Goal: Task Accomplishment & Management: Complete application form

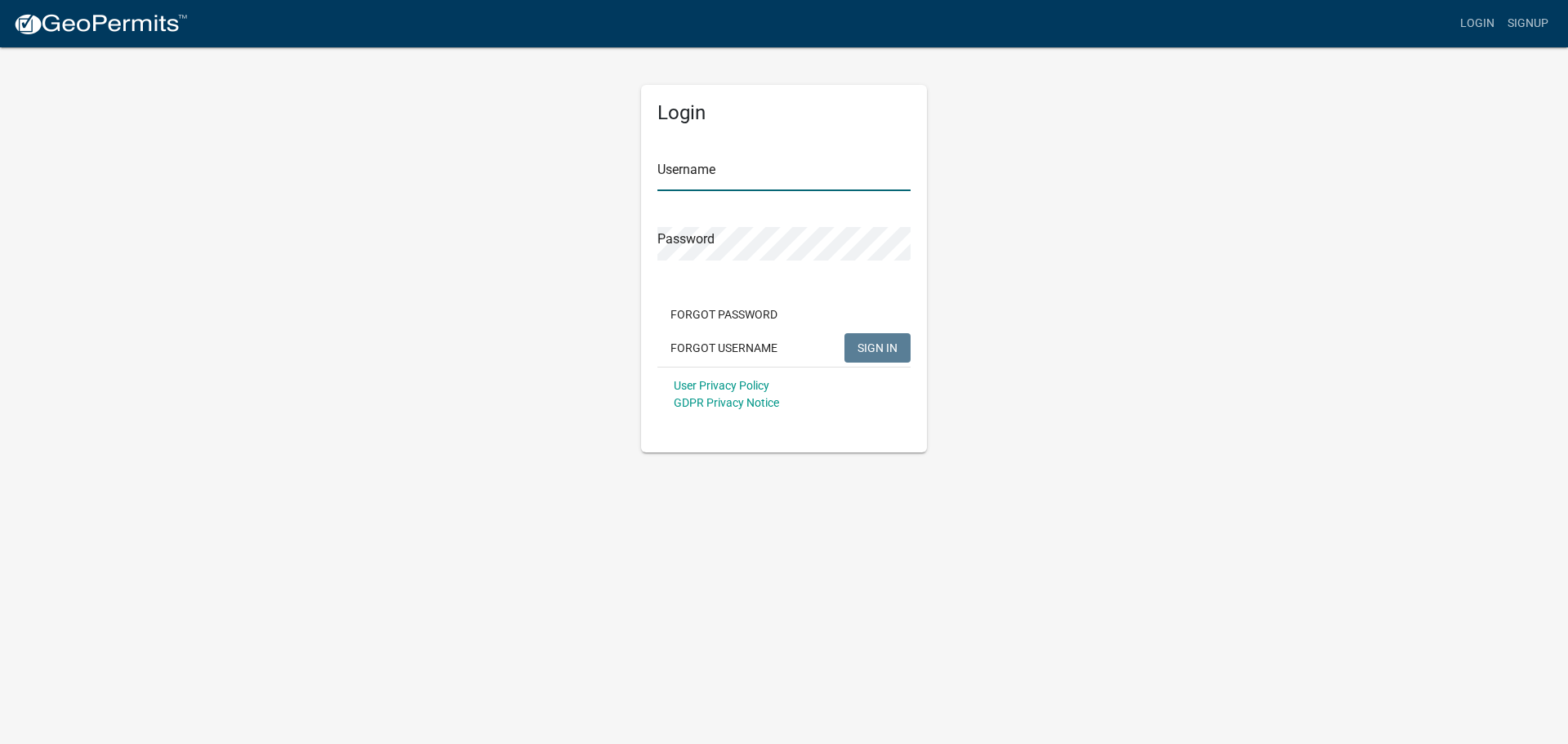
click at [726, 180] on input "Username" at bounding box center [784, 174] width 254 height 33
type input "r"
click at [652, 233] on div "Login Username Rescorp Password Forgot Password Forgot Username SIGN IN User Pr…" at bounding box center [784, 268] width 286 height 367
click at [715, 182] on input "Rescorp" at bounding box center [784, 174] width 254 height 33
type input "Rescorpllc"
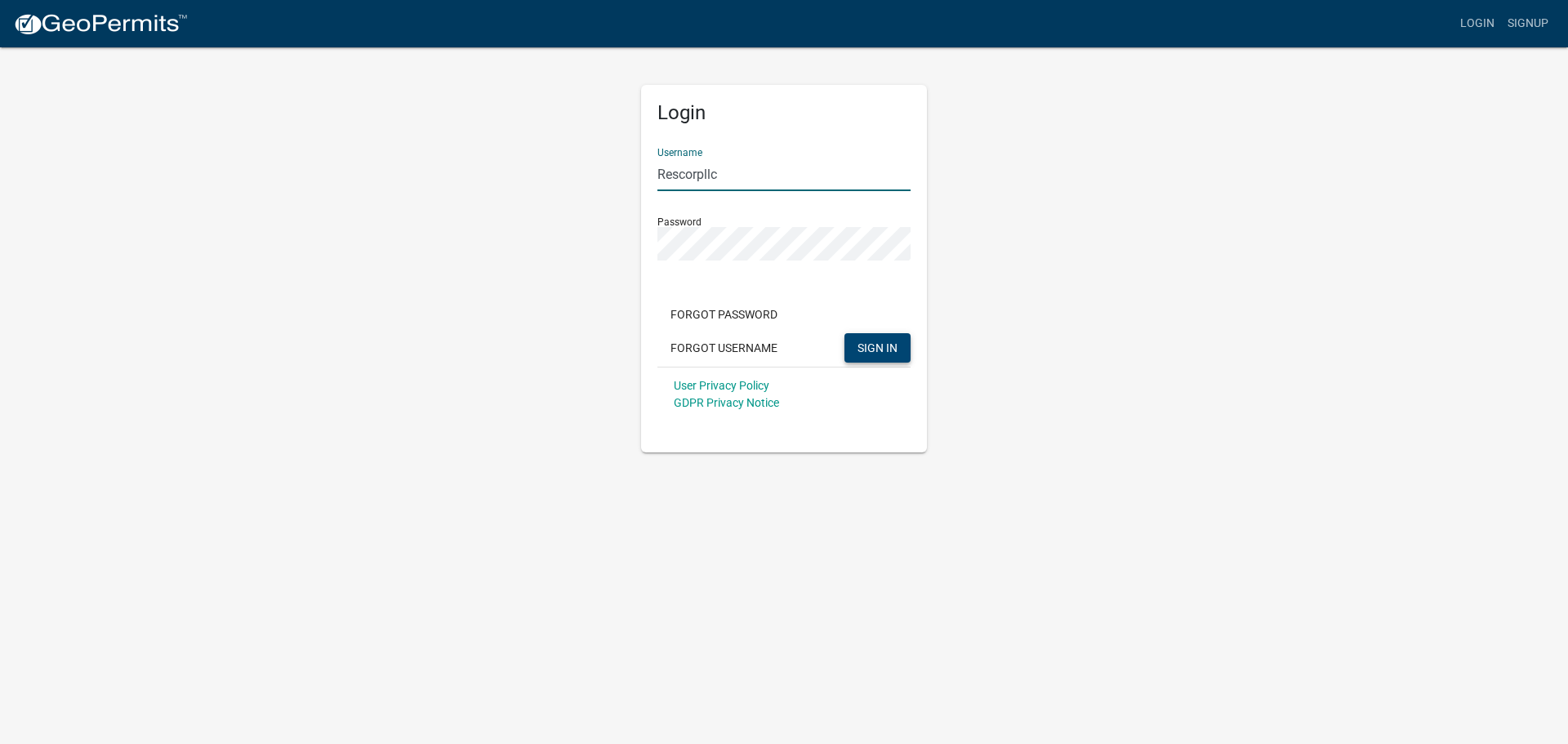
click at [887, 347] on span "SIGN IN" at bounding box center [877, 347] width 40 height 13
click at [748, 175] on input "Rescorpllc" at bounding box center [784, 174] width 254 height 33
click at [1130, 481] on body "Internet Explorer does NOT work with GeoPermits. Get a new browser for more sec…" at bounding box center [784, 372] width 1568 height 744
click at [649, 241] on div "Login Username Password Forgot Password Forgot Username SIGN IN User Privacy Po…" at bounding box center [784, 268] width 286 height 367
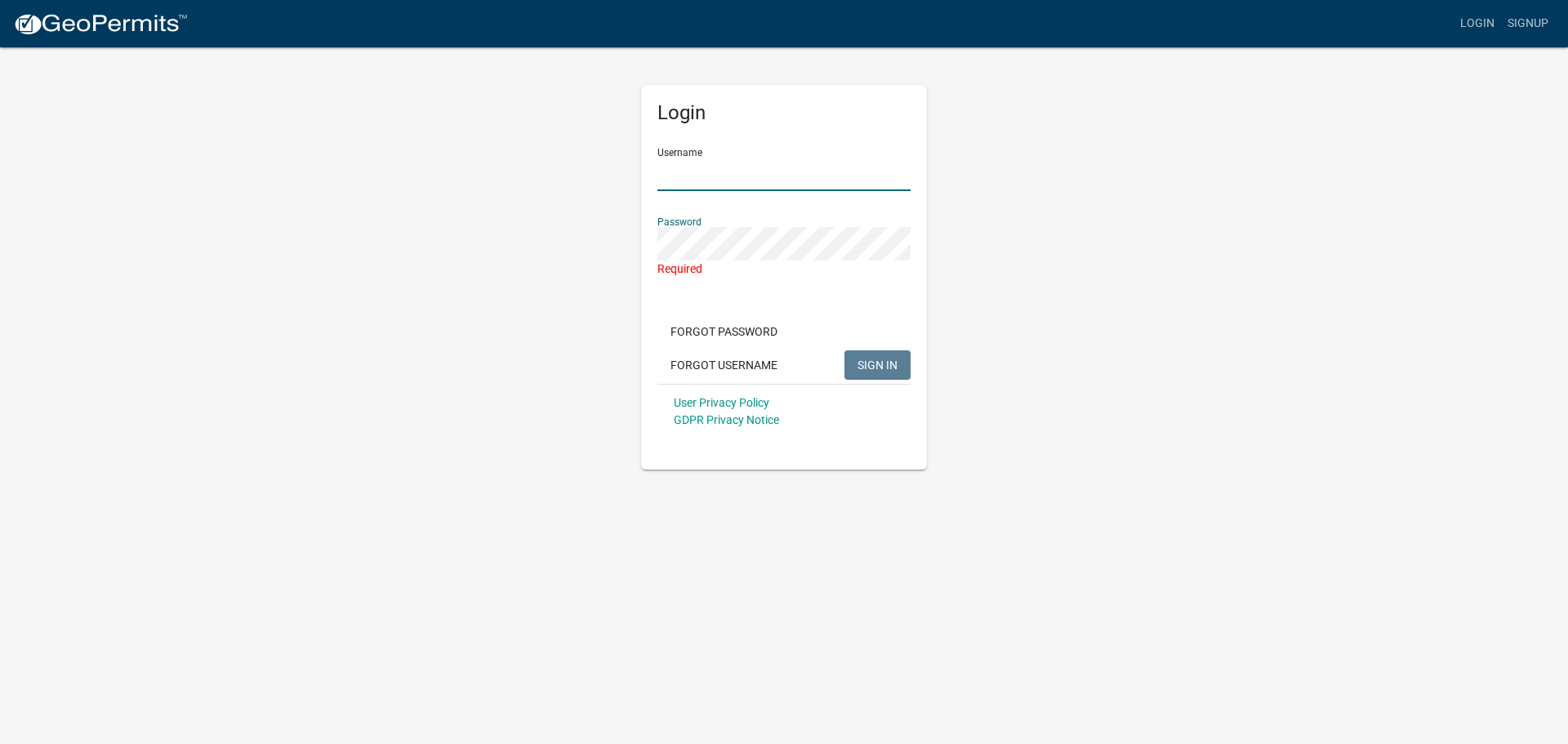
click at [672, 189] on input "Username" at bounding box center [784, 174] width 254 height 33
click at [1478, 26] on link "Login" at bounding box center [1477, 23] width 47 height 31
click at [807, 179] on input "Username" at bounding box center [784, 174] width 254 height 33
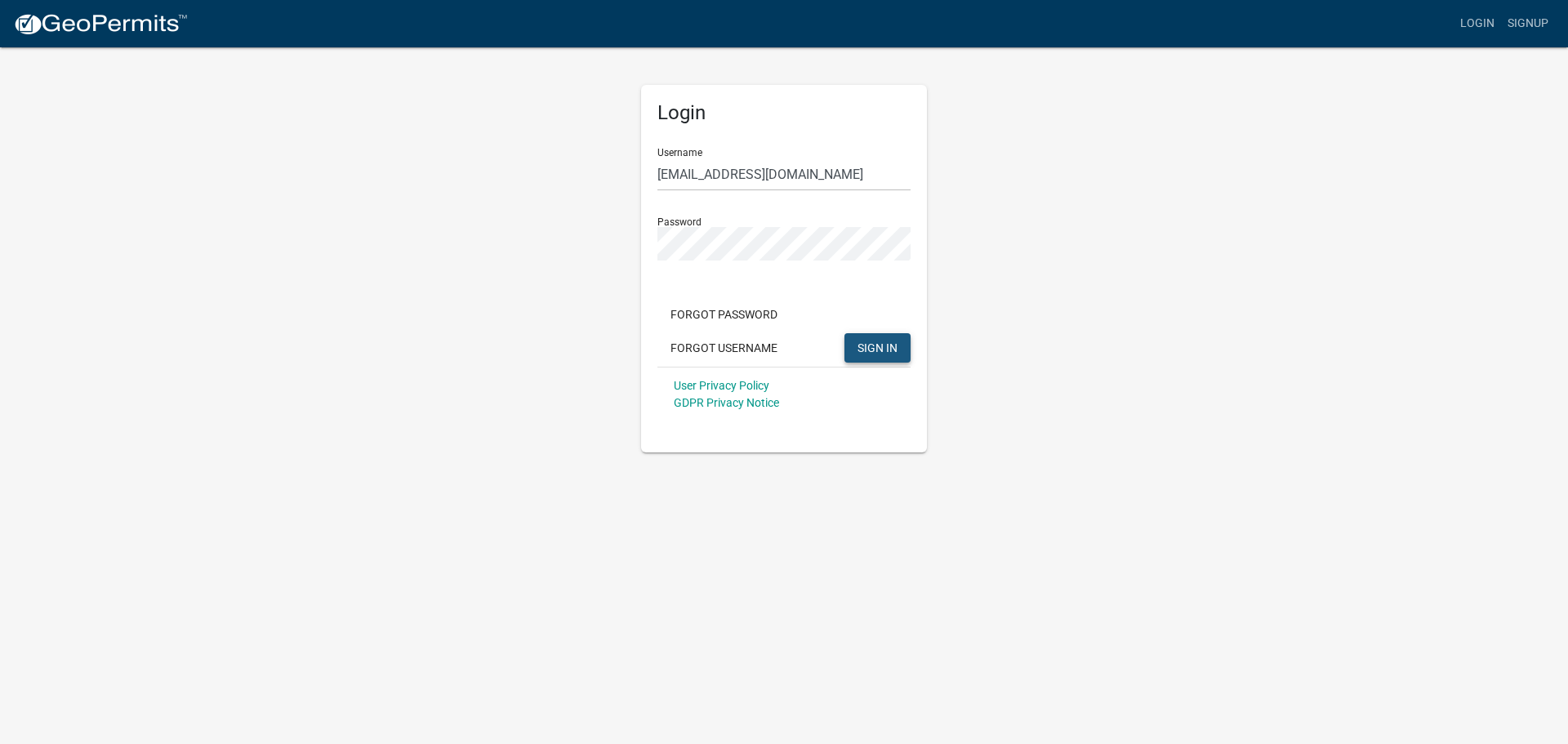
click at [899, 351] on button "SIGN IN" at bounding box center [878, 348] width 67 height 29
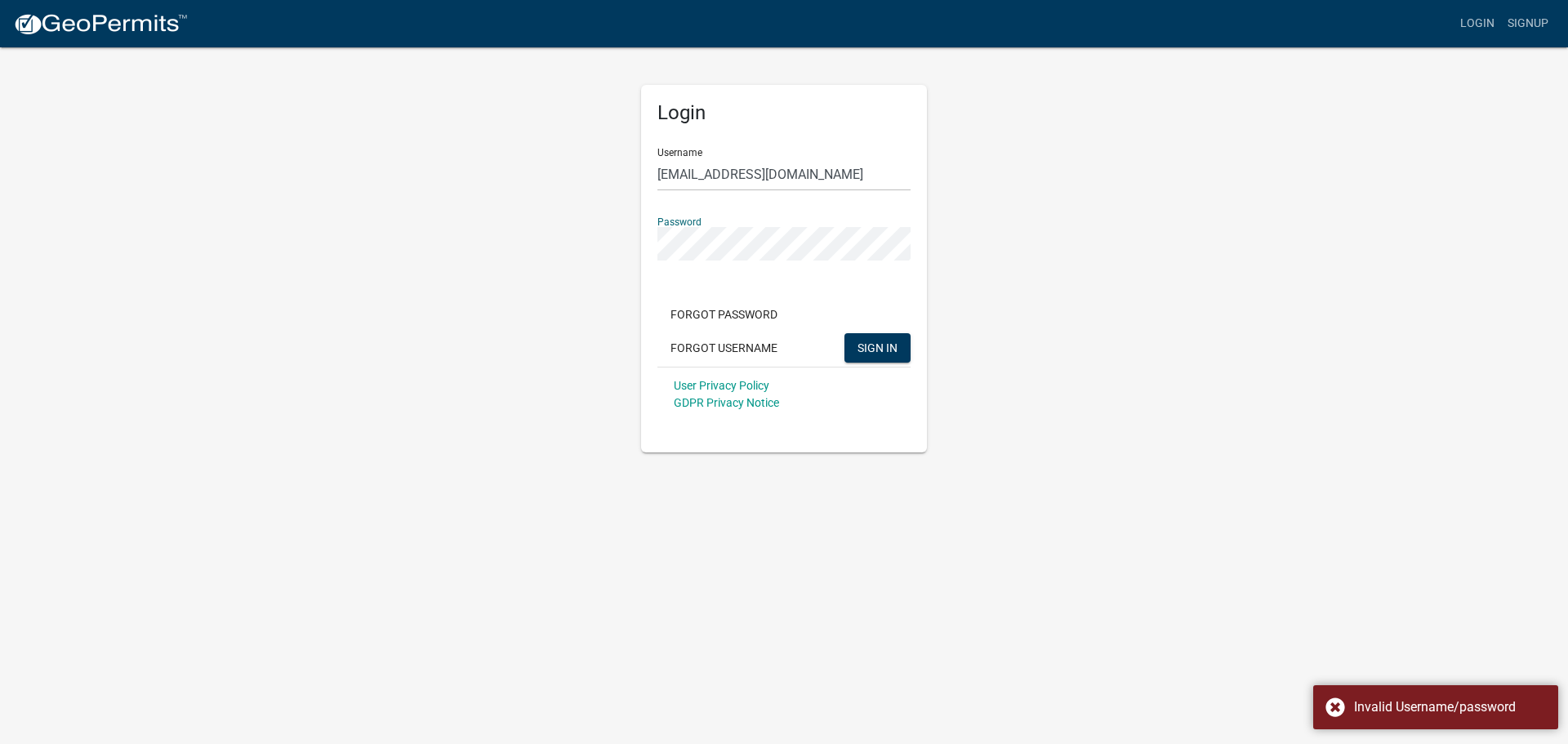
click at [643, 252] on div "Login Username info@rescorpllc.com Password Forgot Password Forgot Username SIG…" at bounding box center [784, 268] width 286 height 367
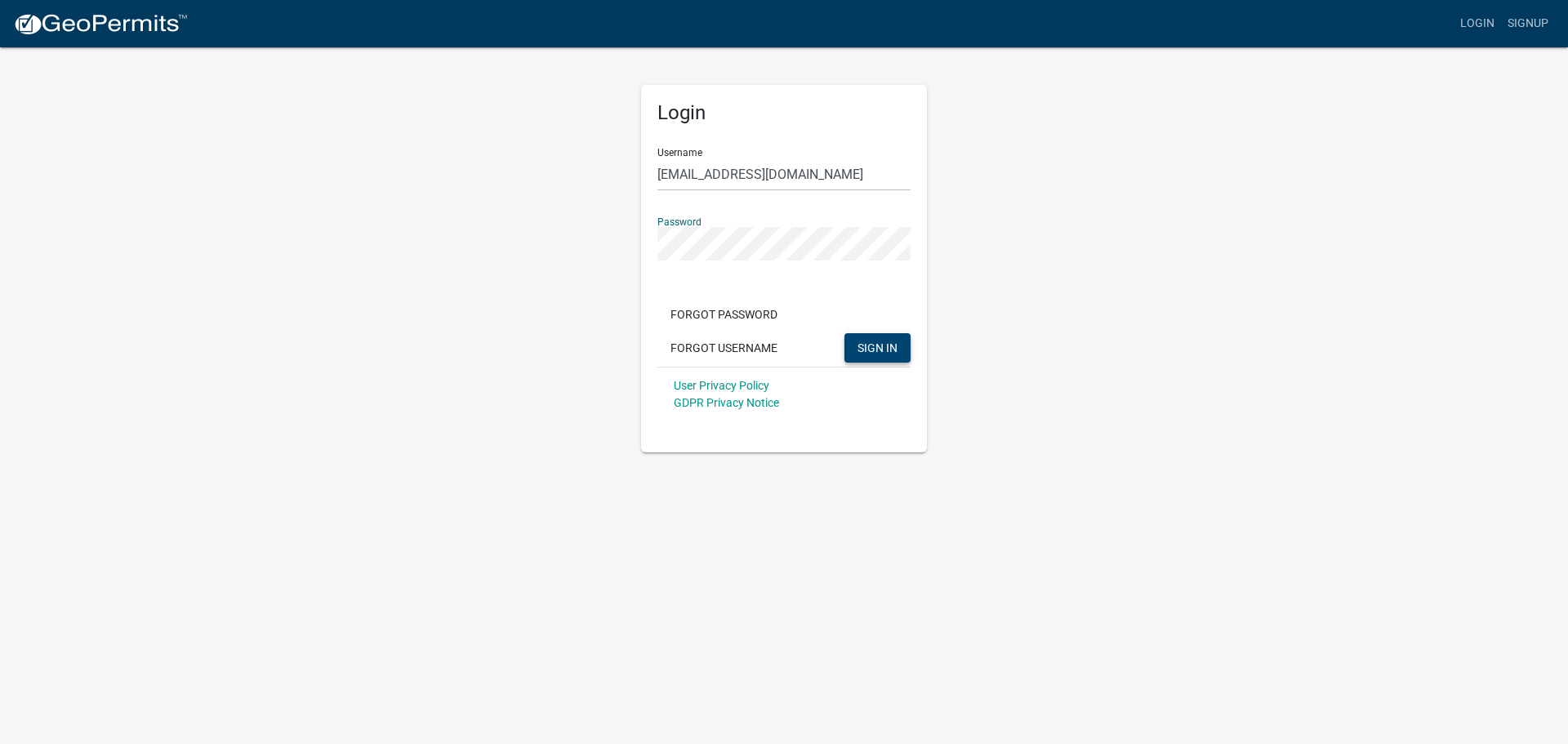
click at [872, 349] on span "SIGN IN" at bounding box center [877, 347] width 40 height 13
click at [638, 255] on div "Login Username info@rescorpllc.com Password Forgot Password Forgot Username SIG…" at bounding box center [783, 249] width 310 height 406
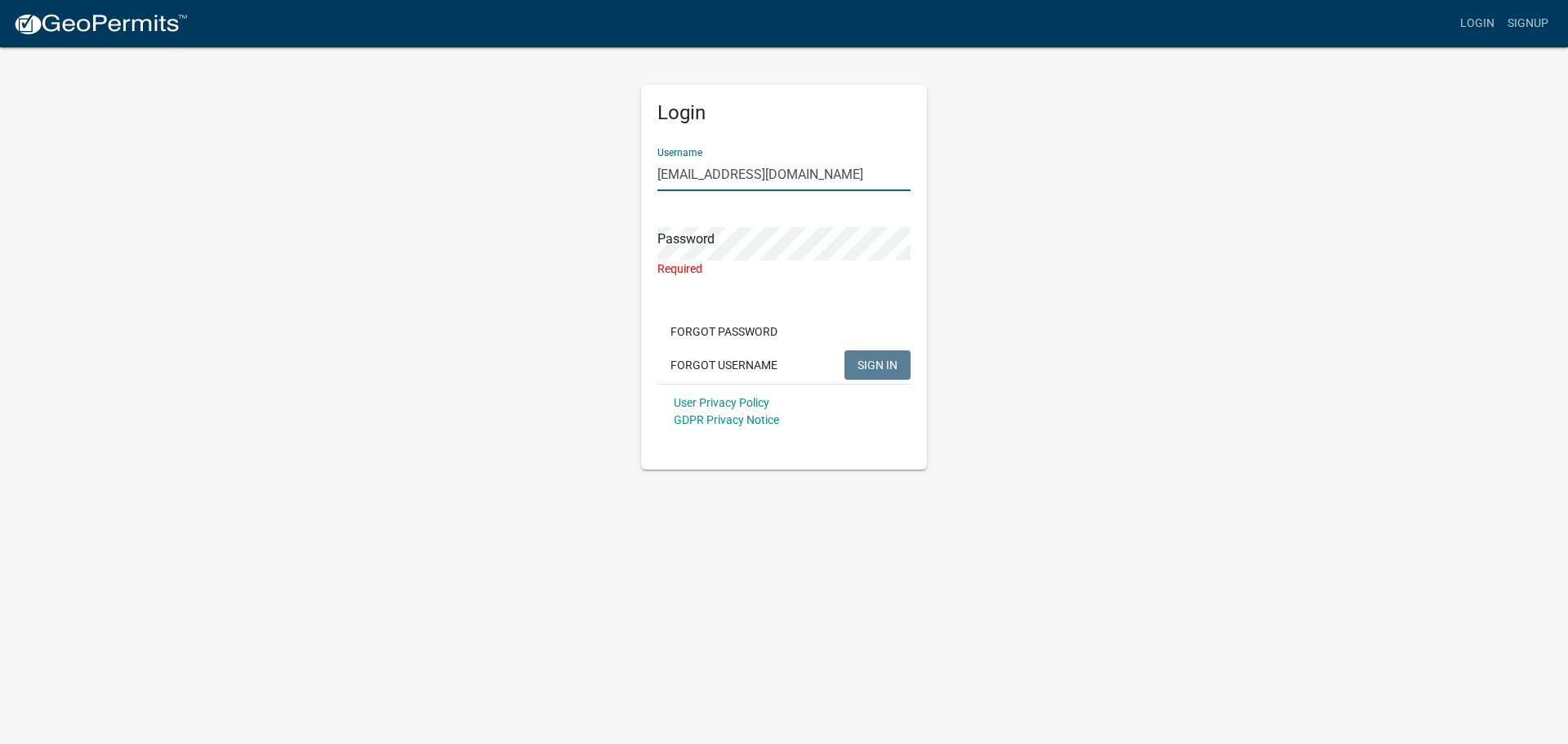
drag, startPoint x: 695, startPoint y: 176, endPoint x: 600, endPoint y: 180, distance: 95.1
click at [600, 180] on div "Login Username info@rescorpllc.com Password Required Forgot Password Forgot Use…" at bounding box center [783, 257] width 931 height 424
type input "rescorpllc.com"
drag, startPoint x: 709, startPoint y: 192, endPoint x: 562, endPoint y: 217, distance: 149.1
click at [562, 217] on div "Login Username rescorpllc.com Password Required Forgot Password Forgot Username…" at bounding box center [783, 257] width 931 height 424
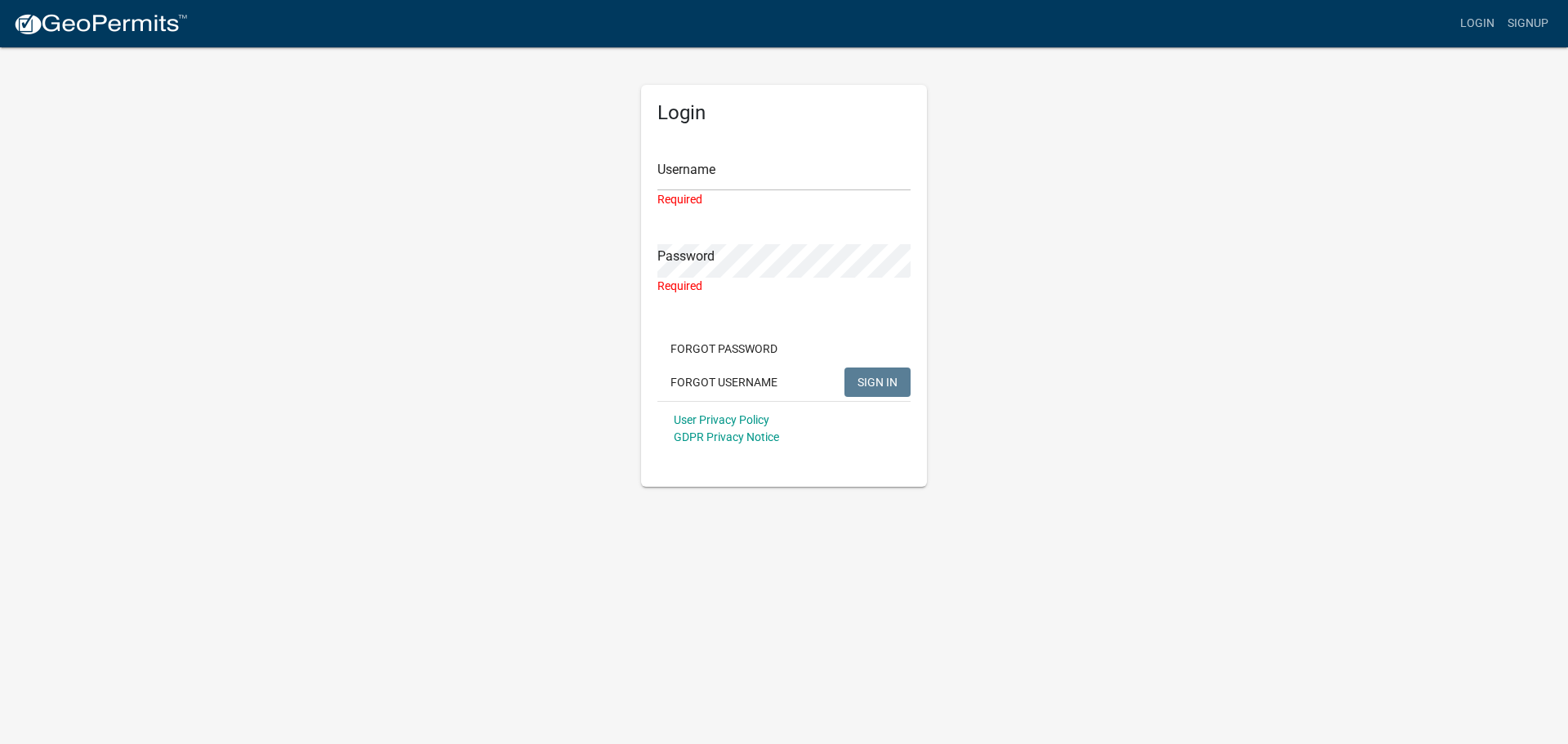
click at [1241, 489] on body "Internet Explorer does NOT work with GeoPermits. Get a new browser for more sec…" at bounding box center [784, 372] width 1568 height 744
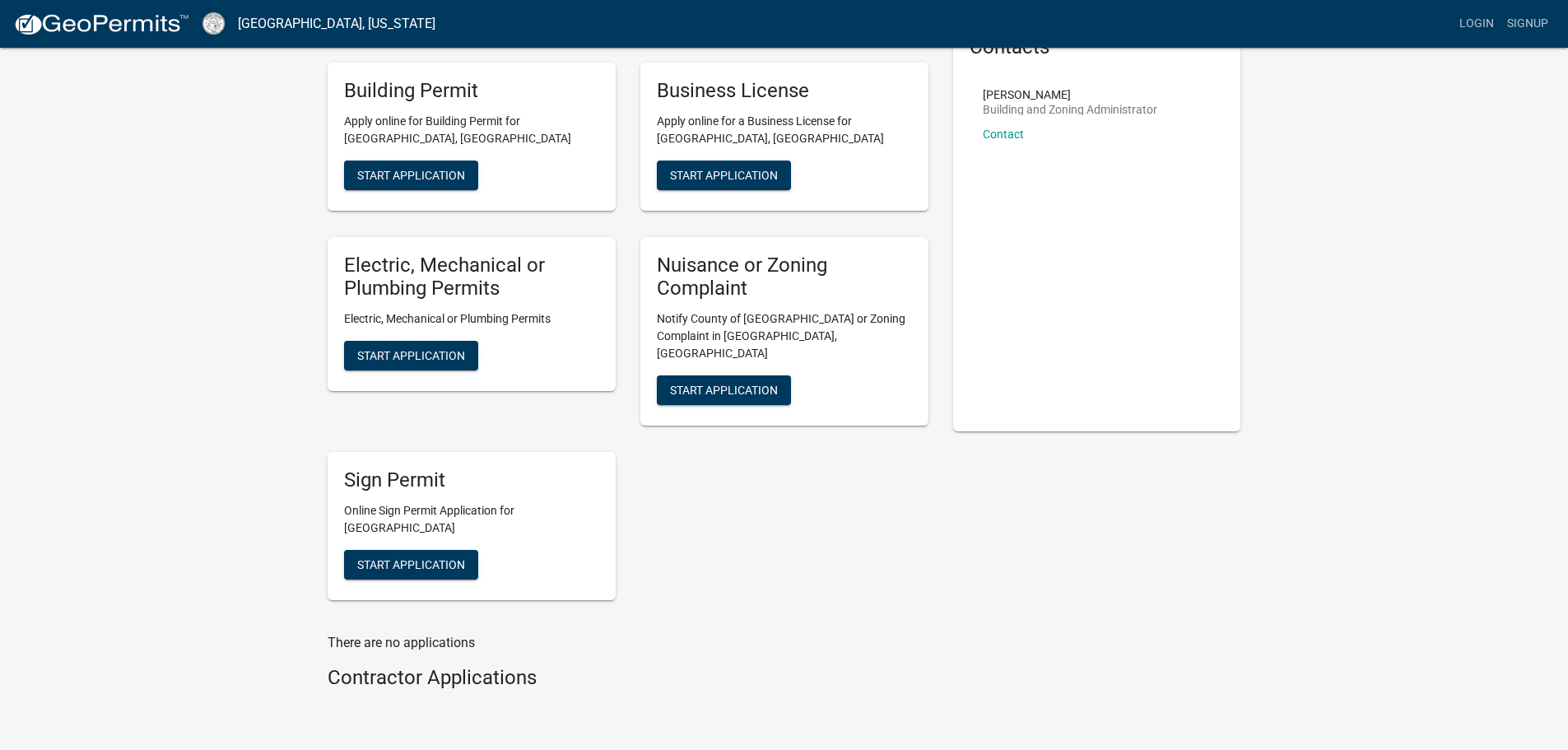
scroll to position [140, 0]
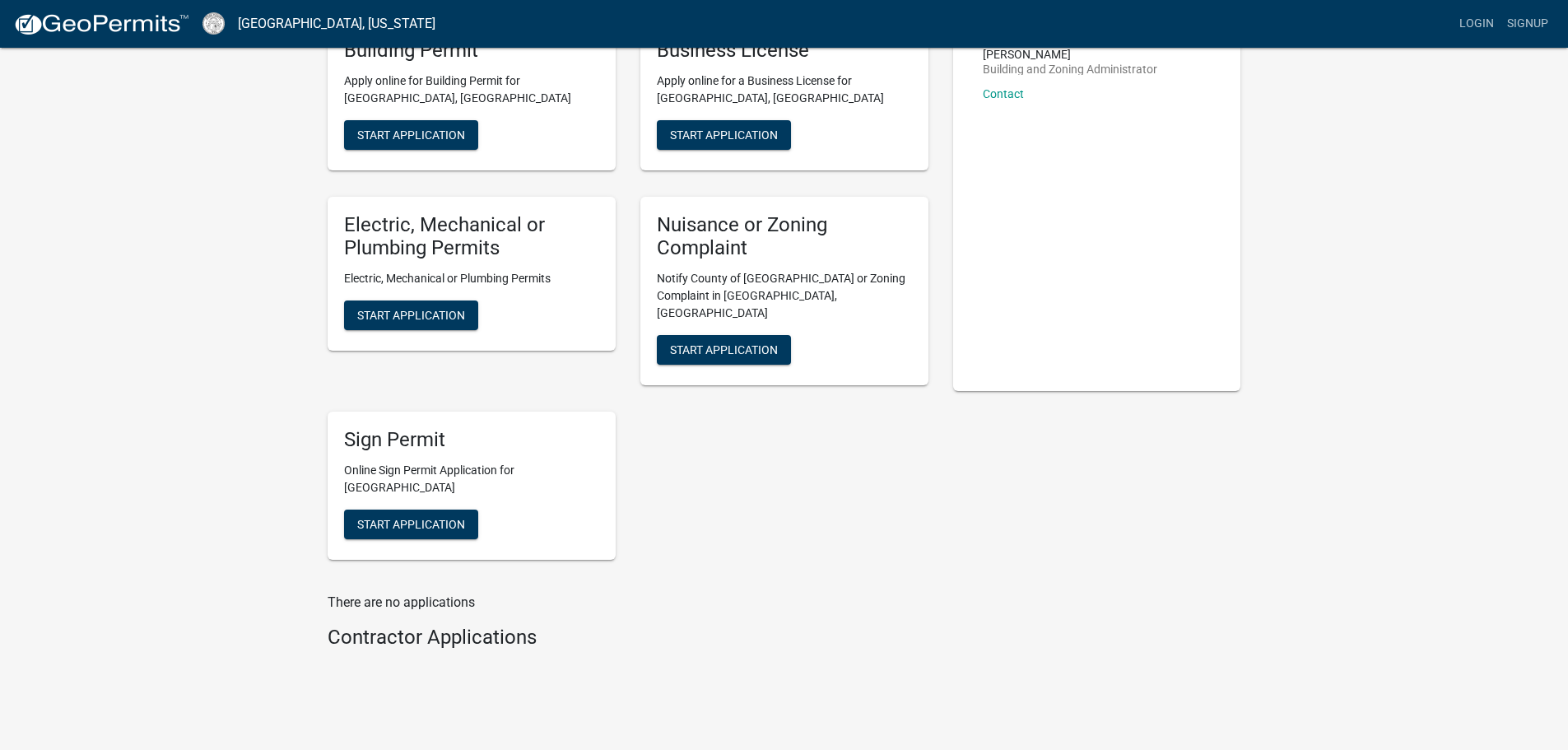
click at [961, 578] on div "Contacts [PERSON_NAME] Building and Zoning Administrator Contact" at bounding box center [1097, 327] width 313 height 698
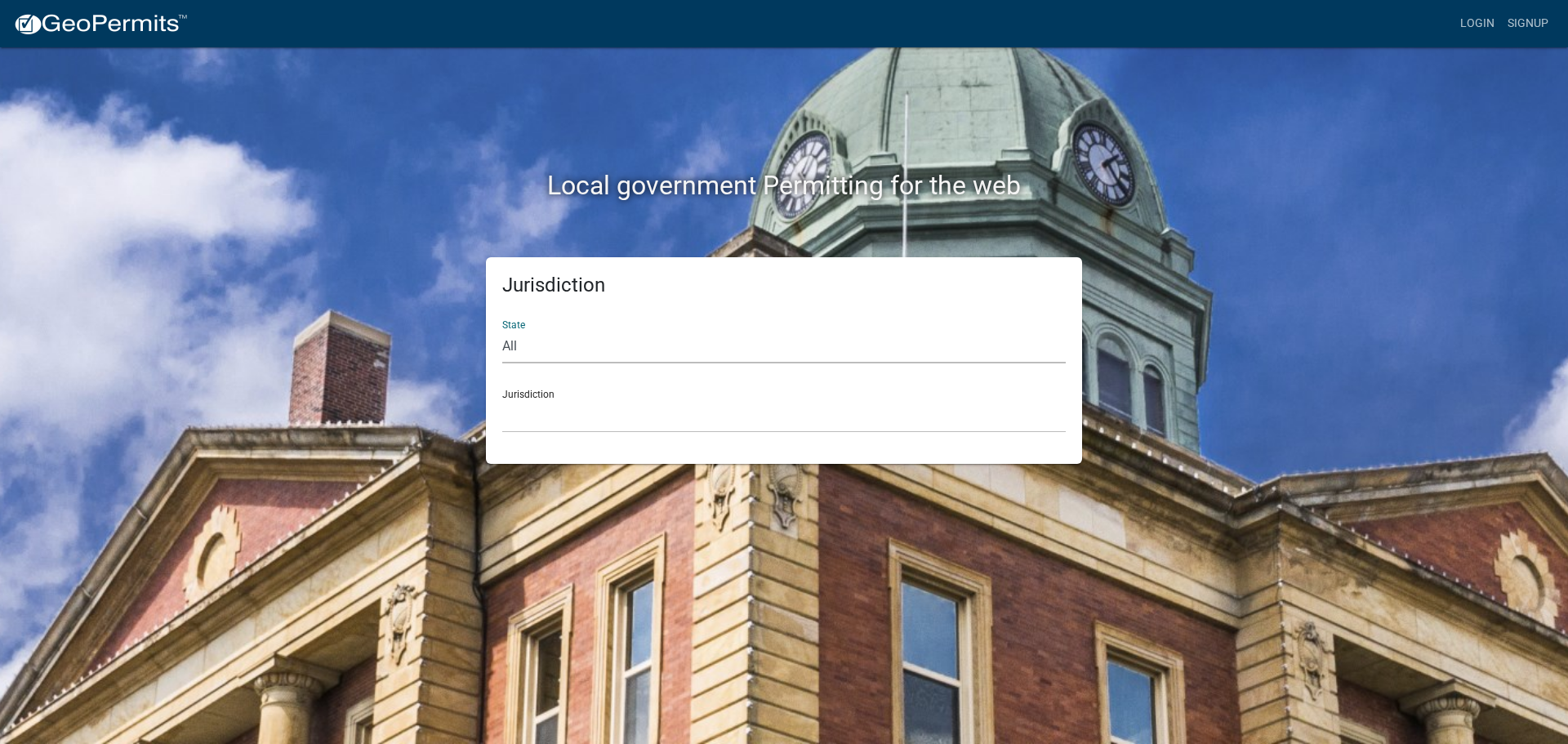
click at [577, 345] on select "All Colorado Georgia Indiana Iowa Kansas Minnesota Ohio South Carolina Wisconsin" at bounding box center [784, 347] width 564 height 33
select select "Georgia"
click at [502, 330] on select "All Colorado Georgia Indiana Iowa Kansas Minnesota Ohio South Carolina Wisconsin" at bounding box center [784, 347] width 564 height 33
click at [567, 405] on select "Carroll County, Georgia Cook County, Georgia Crawford County, Georgia Gilmer Co…" at bounding box center [784, 416] width 564 height 33
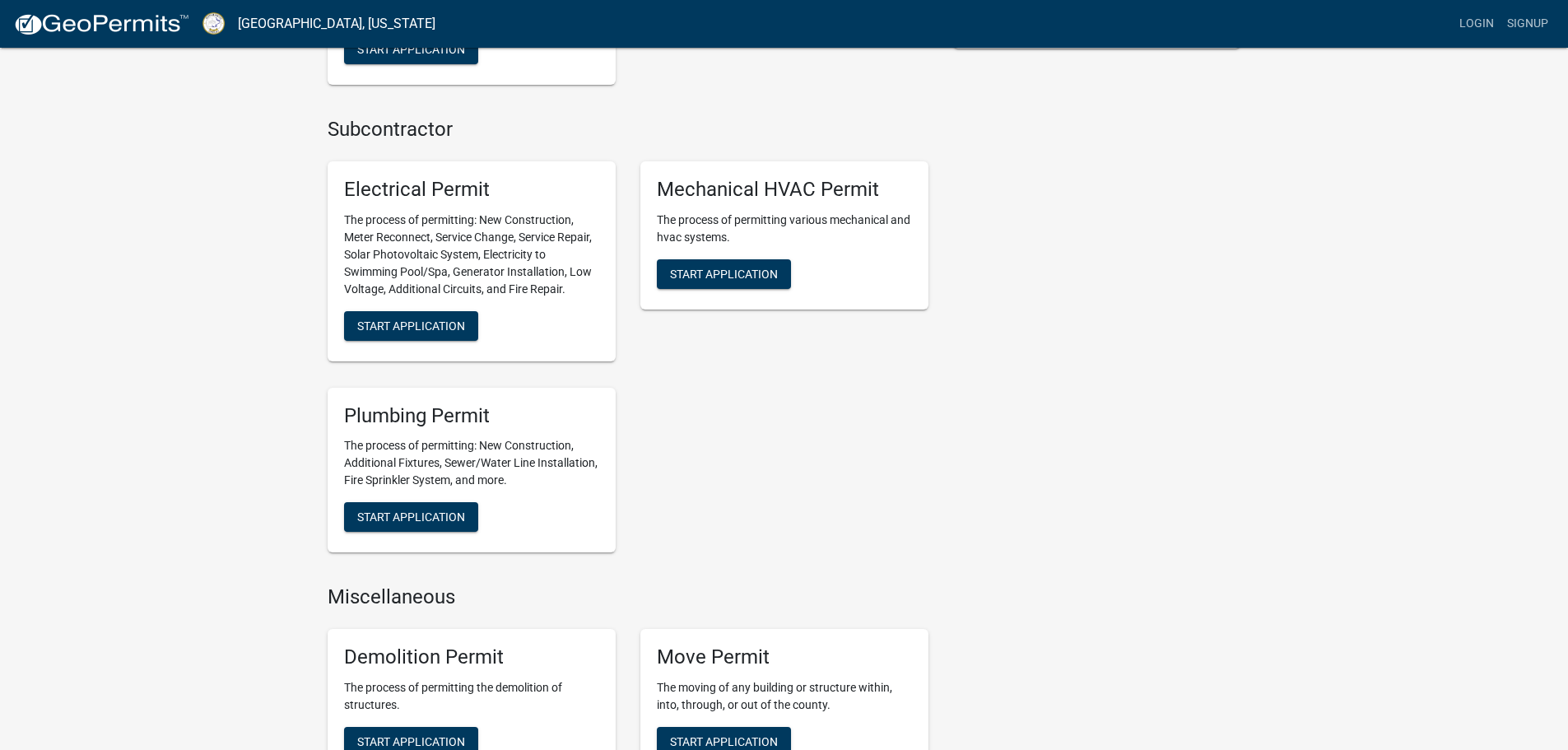
scroll to position [413, 0]
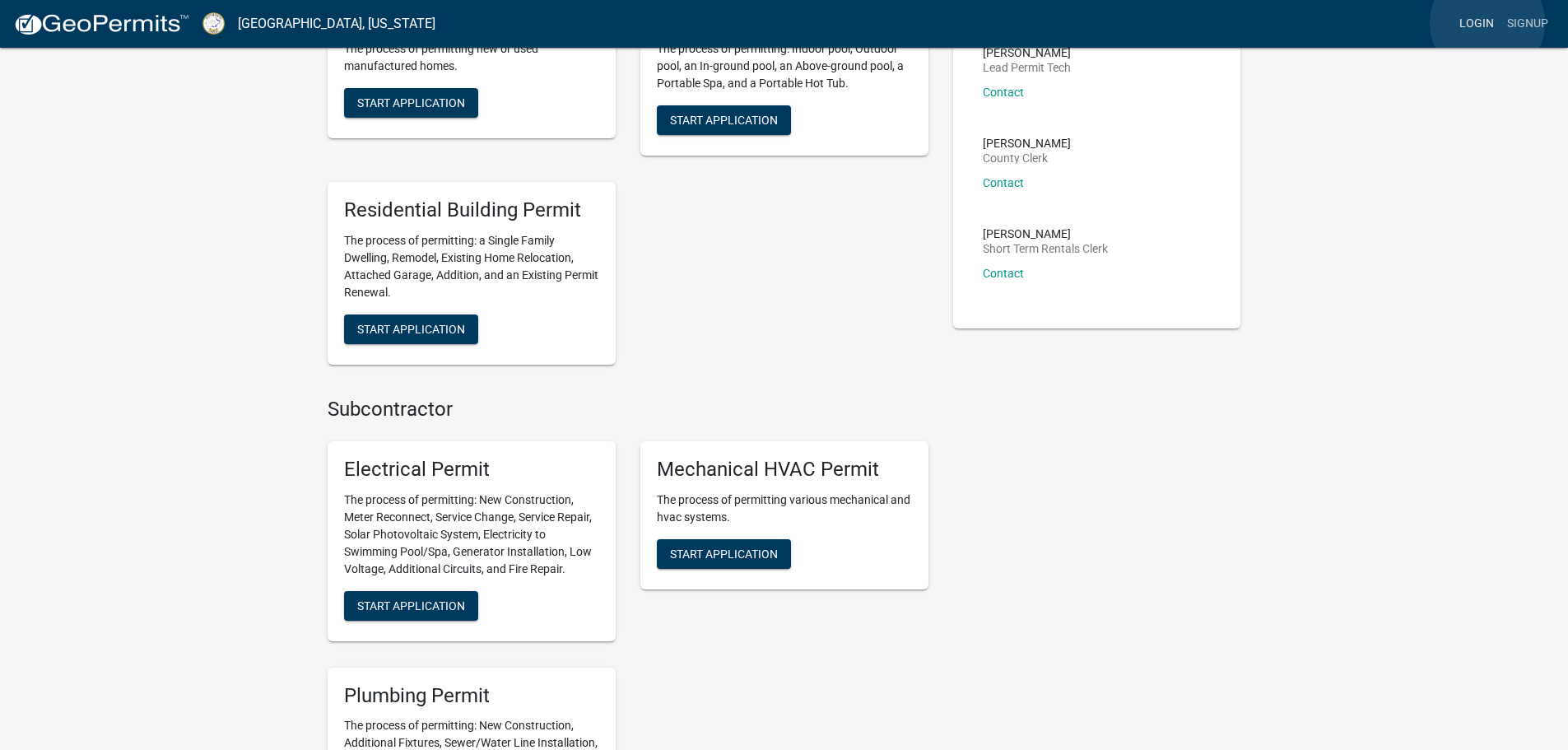
click at [1487, 23] on link "Login" at bounding box center [1476, 24] width 47 height 32
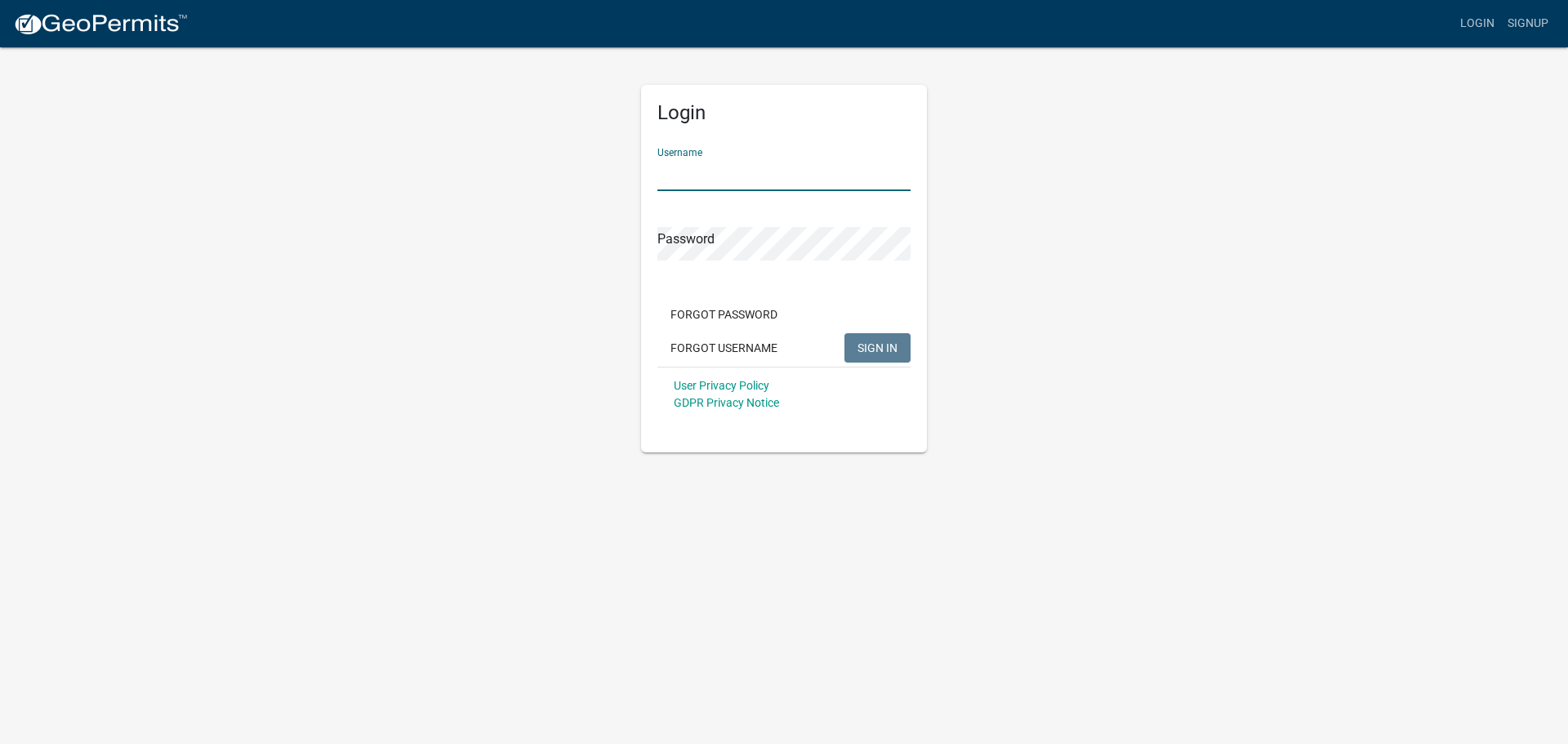
click at [795, 170] on input "Username" at bounding box center [784, 174] width 254 height 33
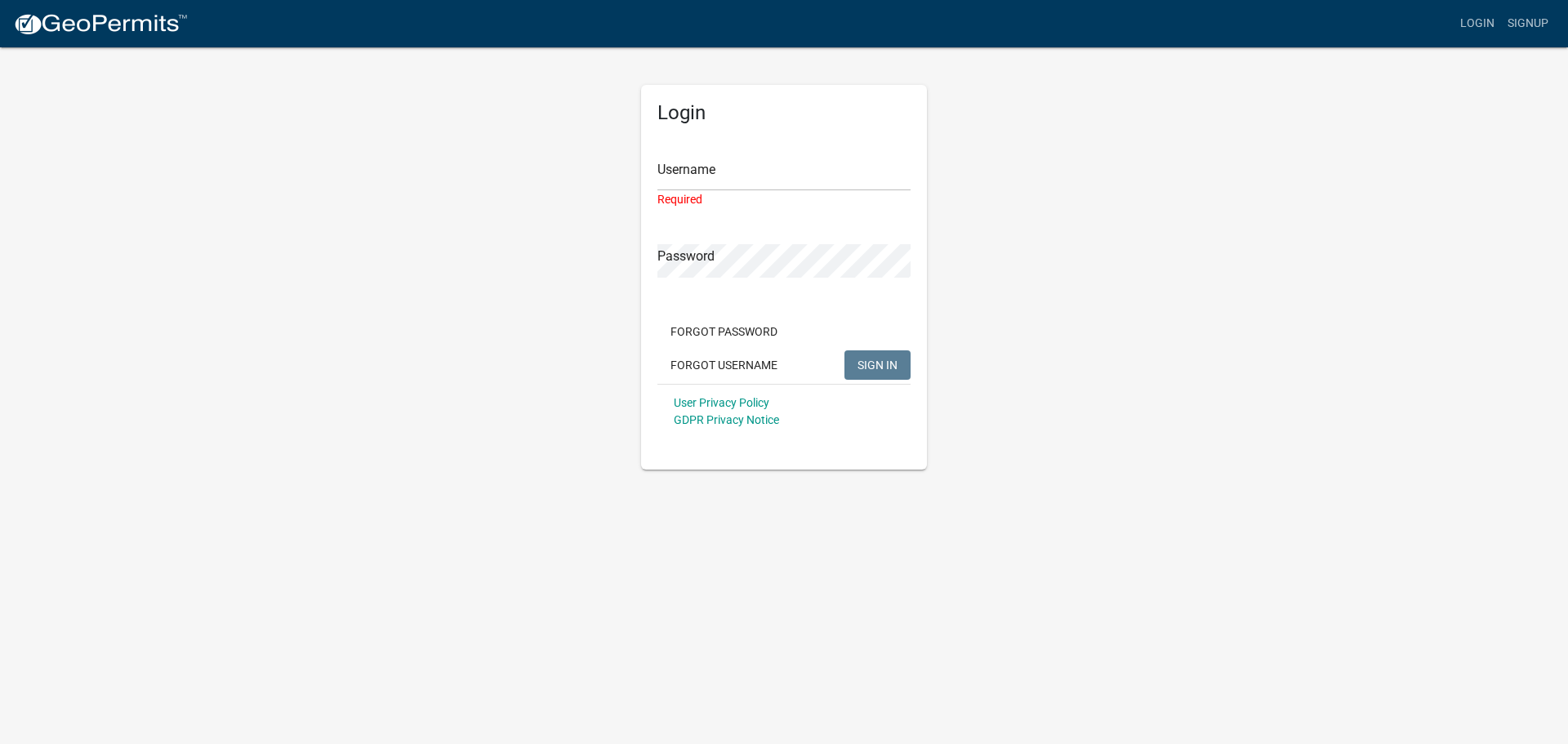
click at [1185, 299] on div "Login Username Required Password Forgot Password Forgot Username SIGN IN User P…" at bounding box center [783, 257] width 931 height 424
click at [674, 173] on input "Username" at bounding box center [784, 174] width 254 height 33
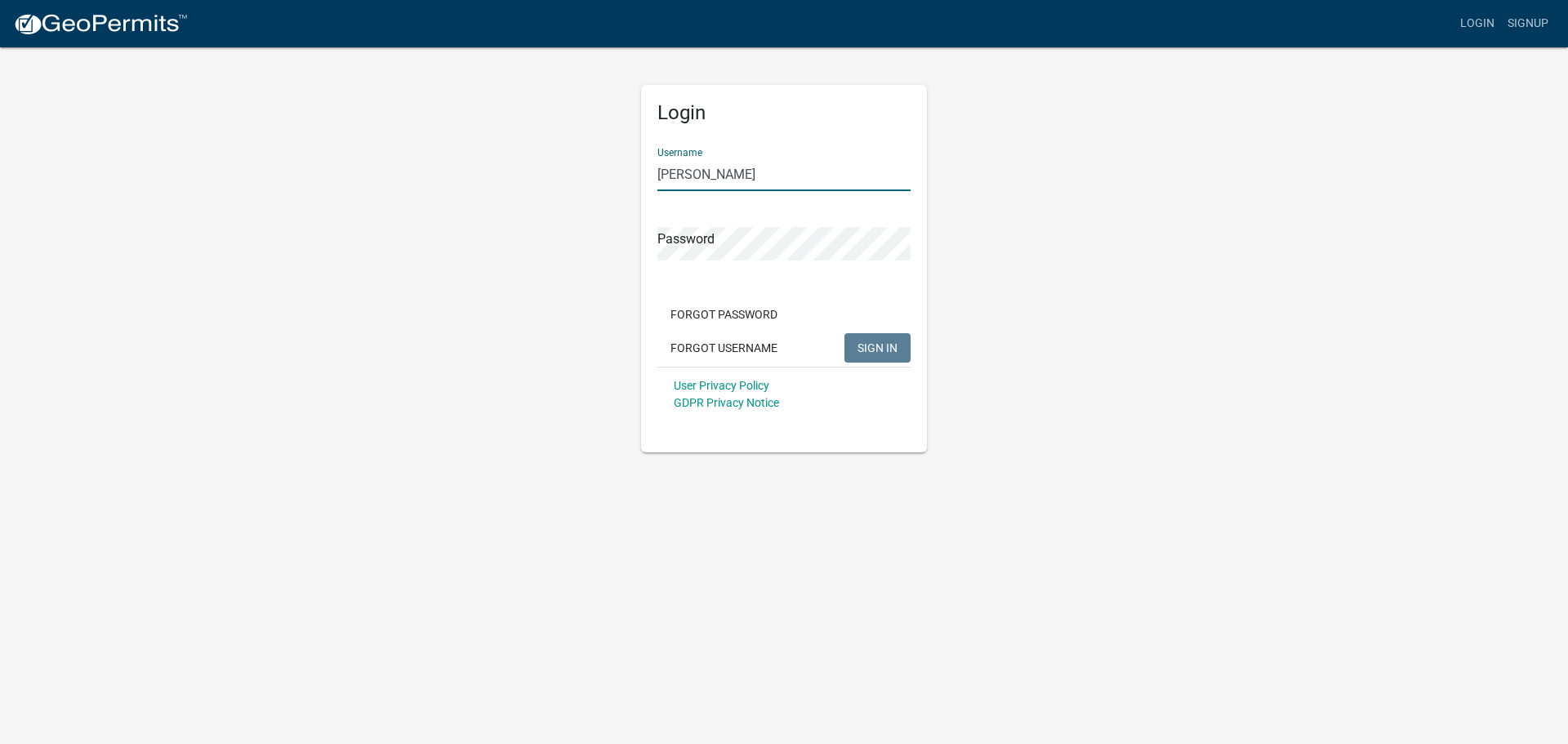
type input "Greg Gober"
click at [880, 345] on span "SIGN IN" at bounding box center [877, 347] width 40 height 13
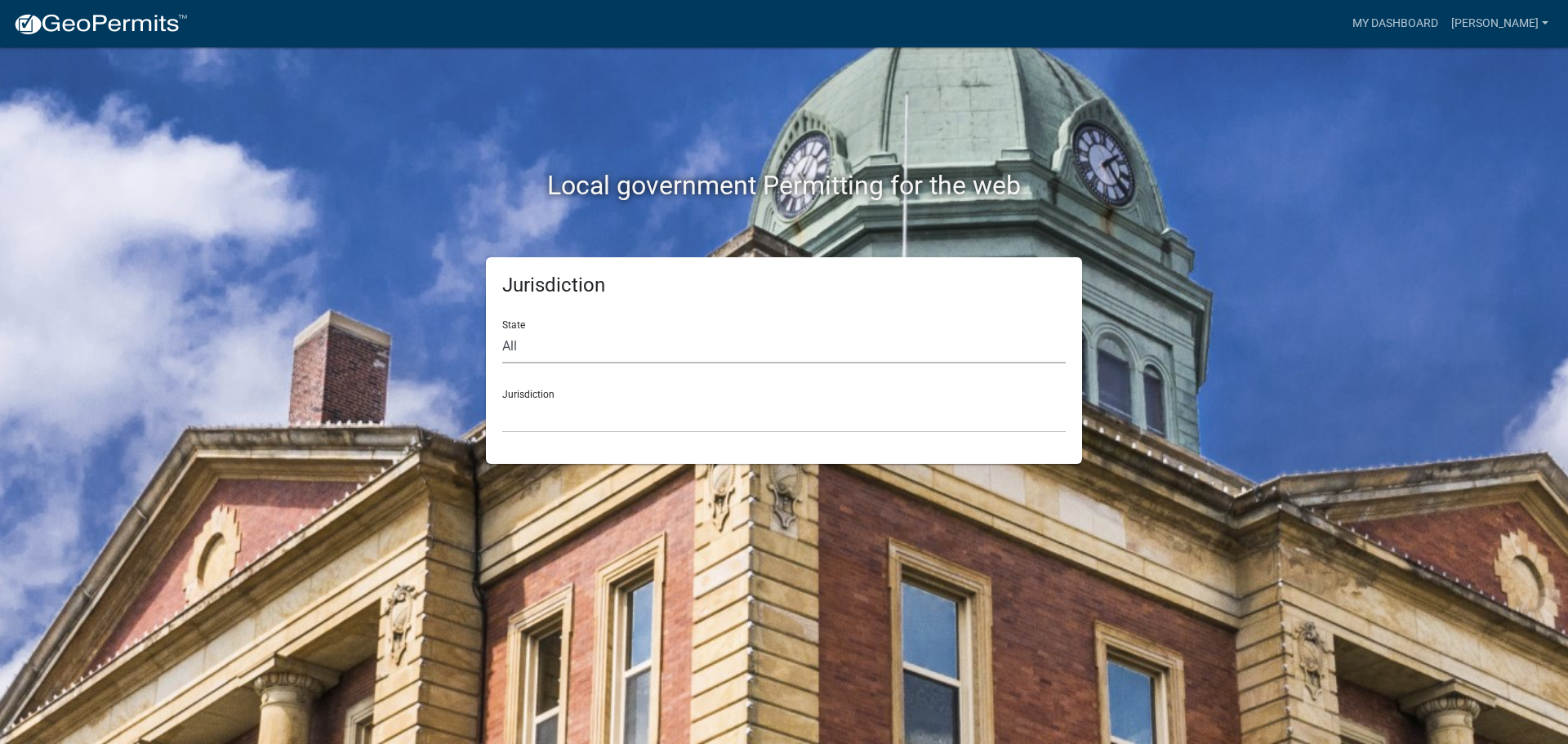
click at [597, 341] on select "All Colorado Georgia Indiana Iowa Kansas Minnesota Ohio South Carolina Wisconsin" at bounding box center [784, 347] width 564 height 33
select select "Georgia"
click at [502, 330] on select "All Colorado Georgia Indiana Iowa Kansas Minnesota Ohio South Carolina Wisconsin" at bounding box center [784, 347] width 564 height 33
click at [597, 414] on select "Carroll County, Georgia Cook County, Georgia Crawford County, Georgia Gilmer Co…" at bounding box center [784, 416] width 564 height 33
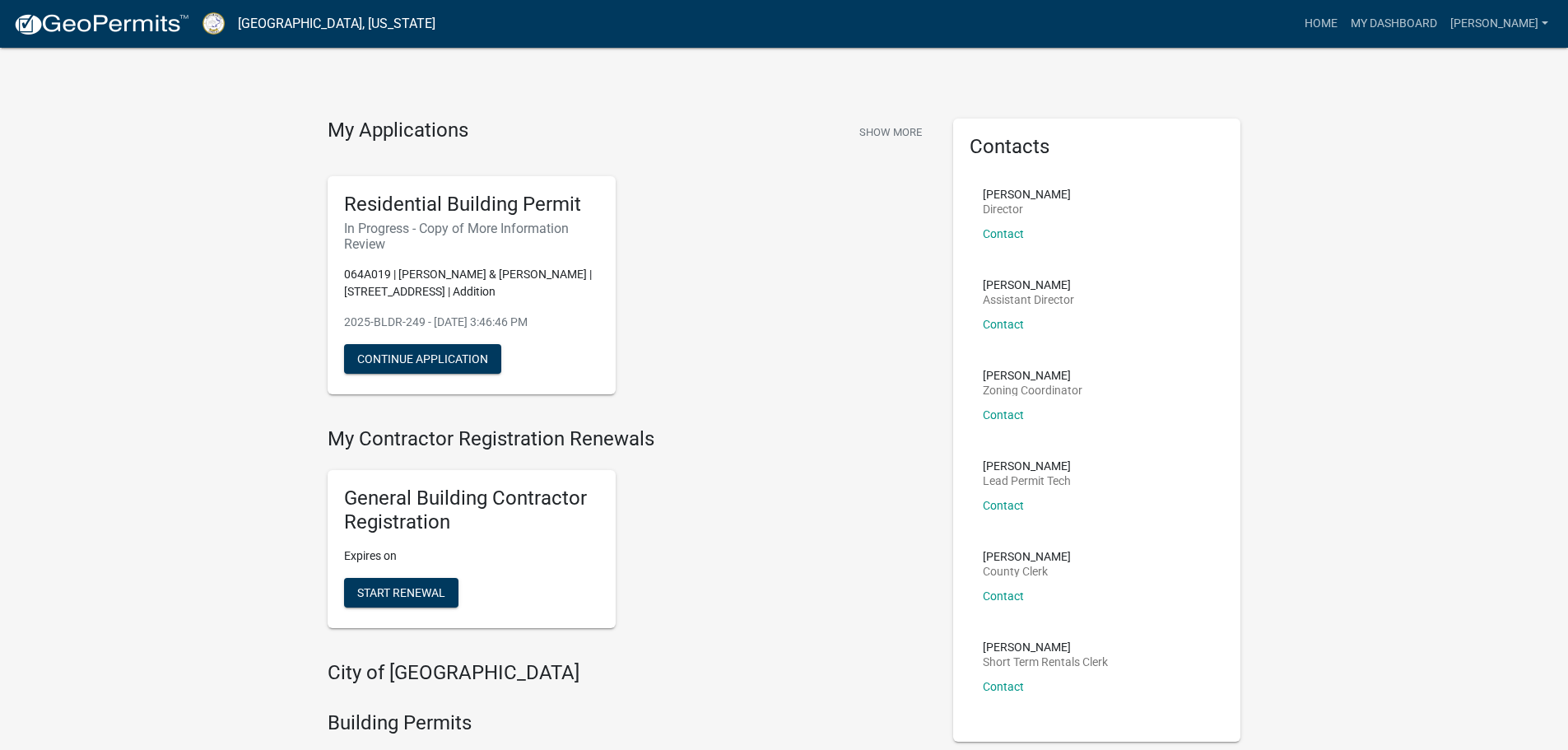
click at [458, 201] on h5 "Residential Building Permit" at bounding box center [472, 204] width 256 height 24
click at [737, 257] on div "Residential Building Permit In Progress - Copy of More Information Review 064A0…" at bounding box center [629, 285] width 626 height 245
click at [429, 213] on h5 "Residential Building Permit" at bounding box center [472, 204] width 256 height 24
click at [583, 370] on div "Residential Building Permit In Progress - Copy of More Information Review 064A0…" at bounding box center [472, 285] width 288 height 218
click at [447, 355] on button "Continue Application" at bounding box center [422, 359] width 157 height 30
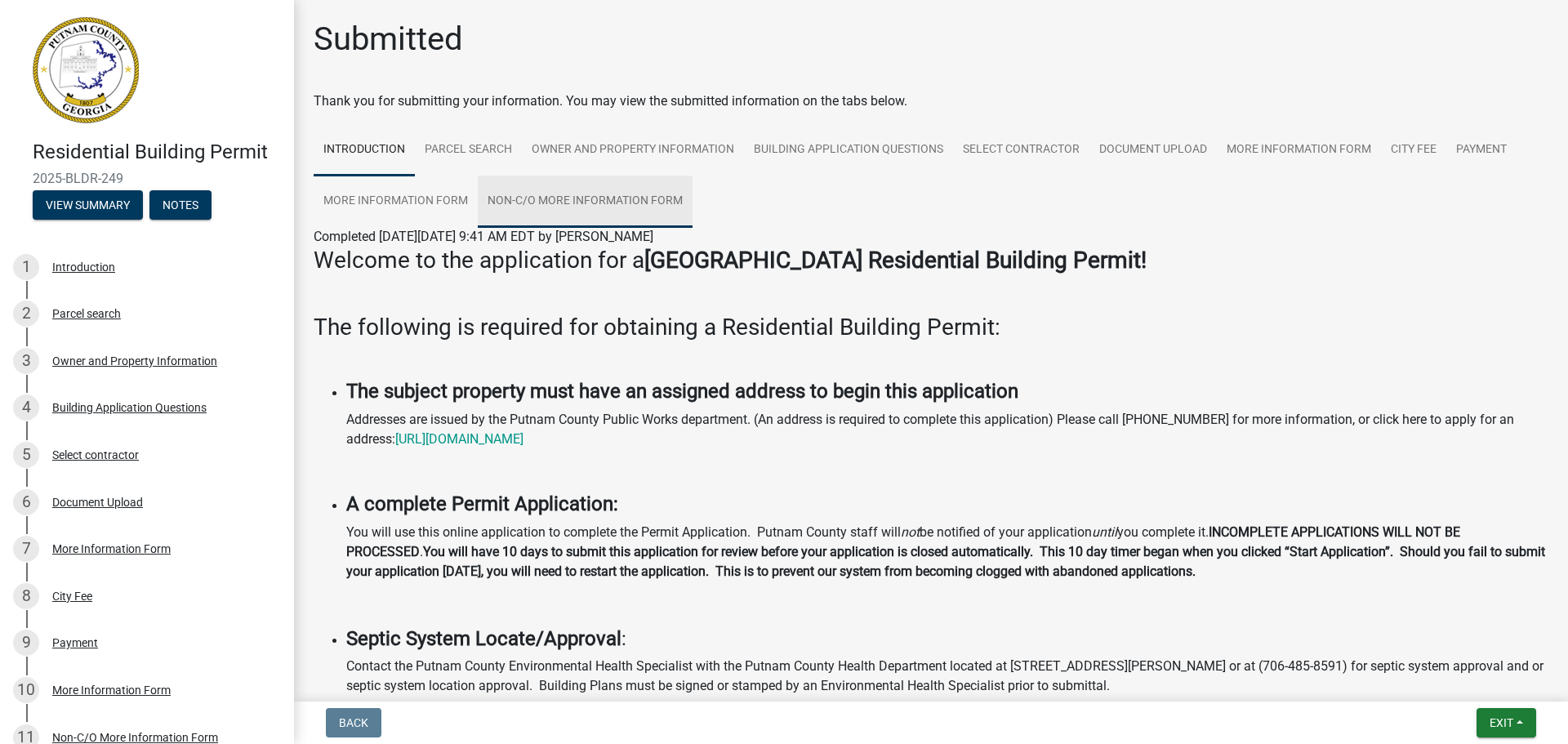
click at [619, 193] on link "Non-C/O More Information Form" at bounding box center [584, 201] width 214 height 52
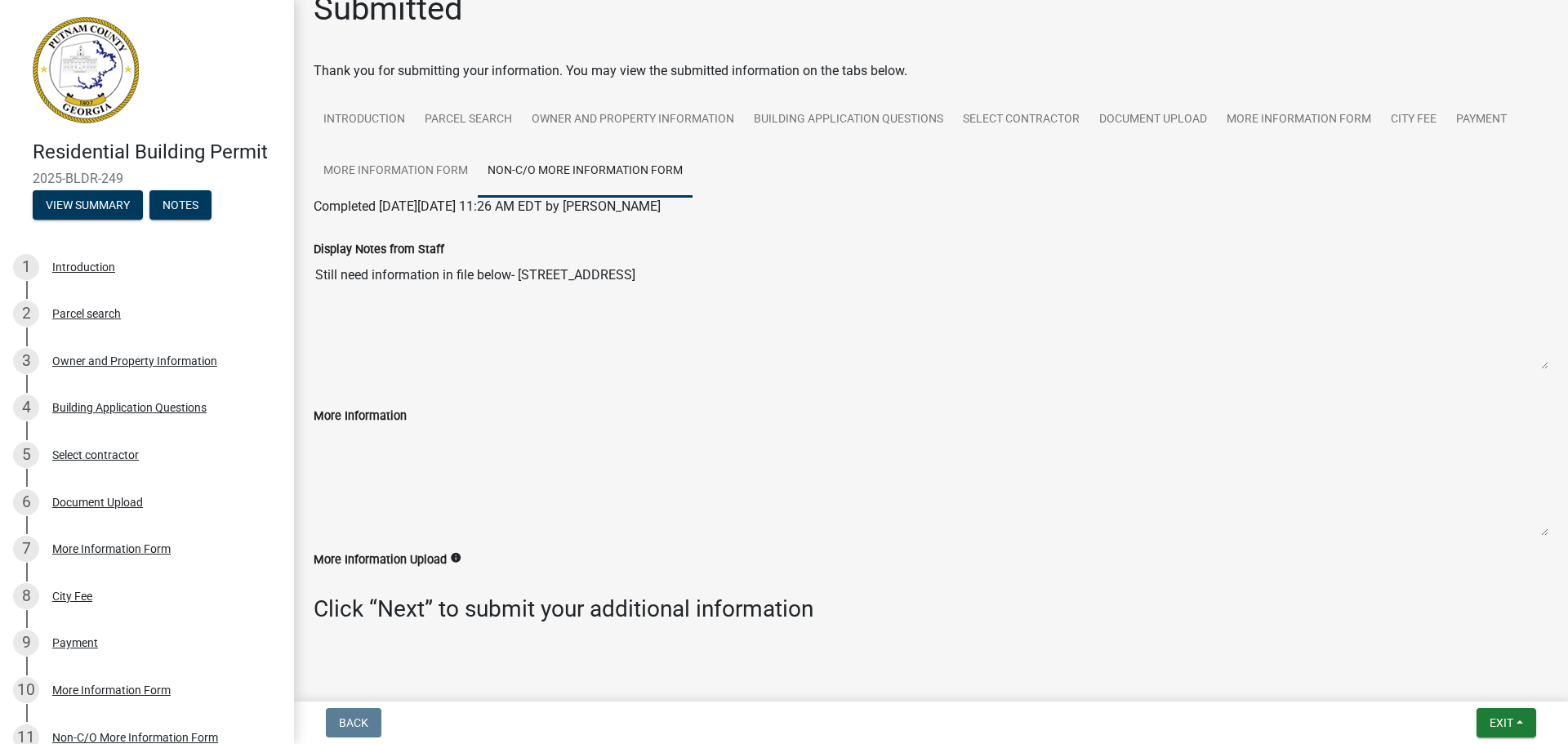
scroll to position [55, 0]
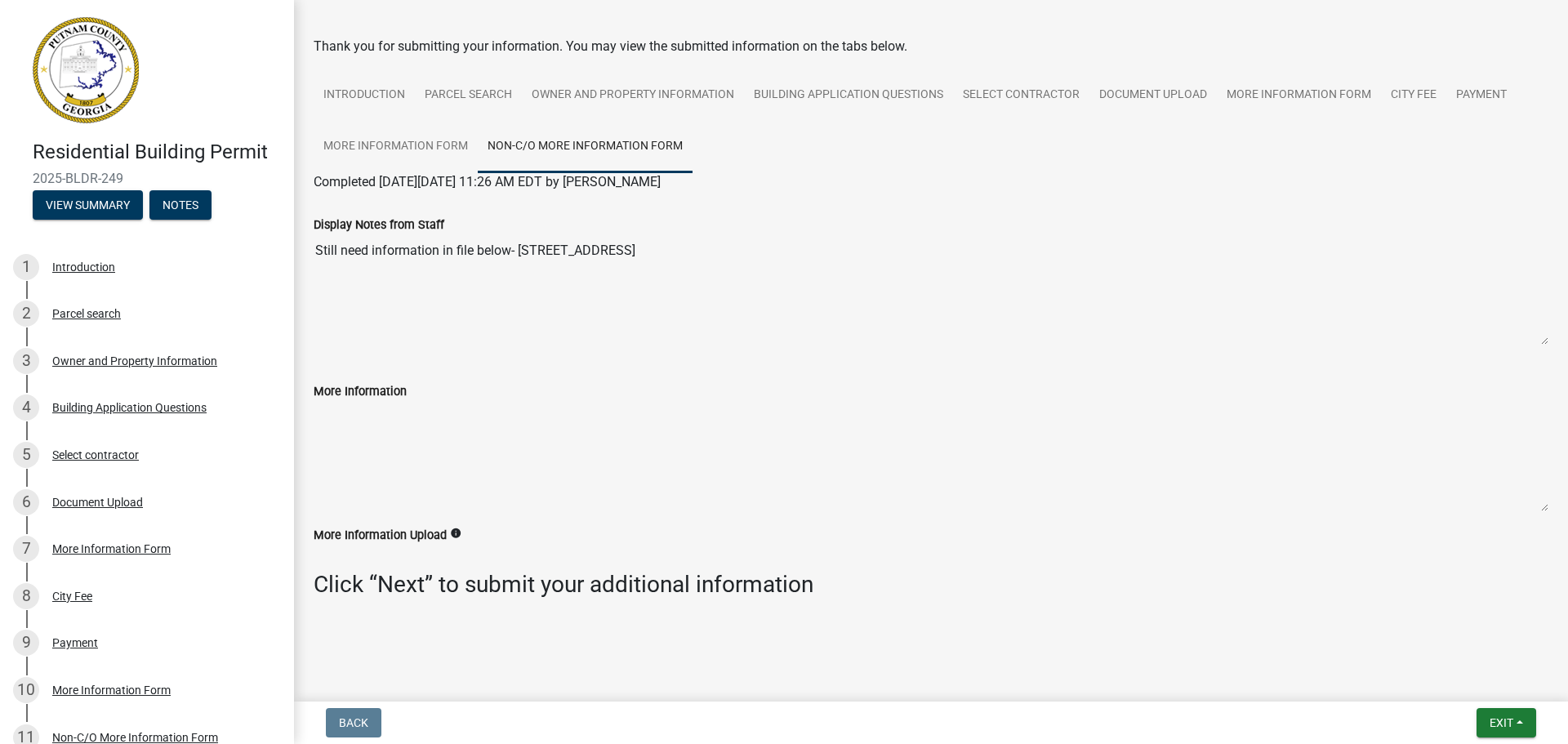
click at [454, 533] on icon "info" at bounding box center [456, 534] width 12 height 12
click at [456, 450] on textarea "More Information" at bounding box center [930, 456] width 1234 height 111
click at [499, 349] on div "Display Notes from Staff Still need information in file below- 119 Reids Rd" at bounding box center [931, 275] width 1259 height 166
click at [370, 314] on textarea "Still need information in file below- 119 Reids Rd" at bounding box center [930, 289] width 1234 height 111
click at [853, 167] on ul "Introduction Parcel search Owner and Property Information Building Application …" at bounding box center [930, 120] width 1234 height 103
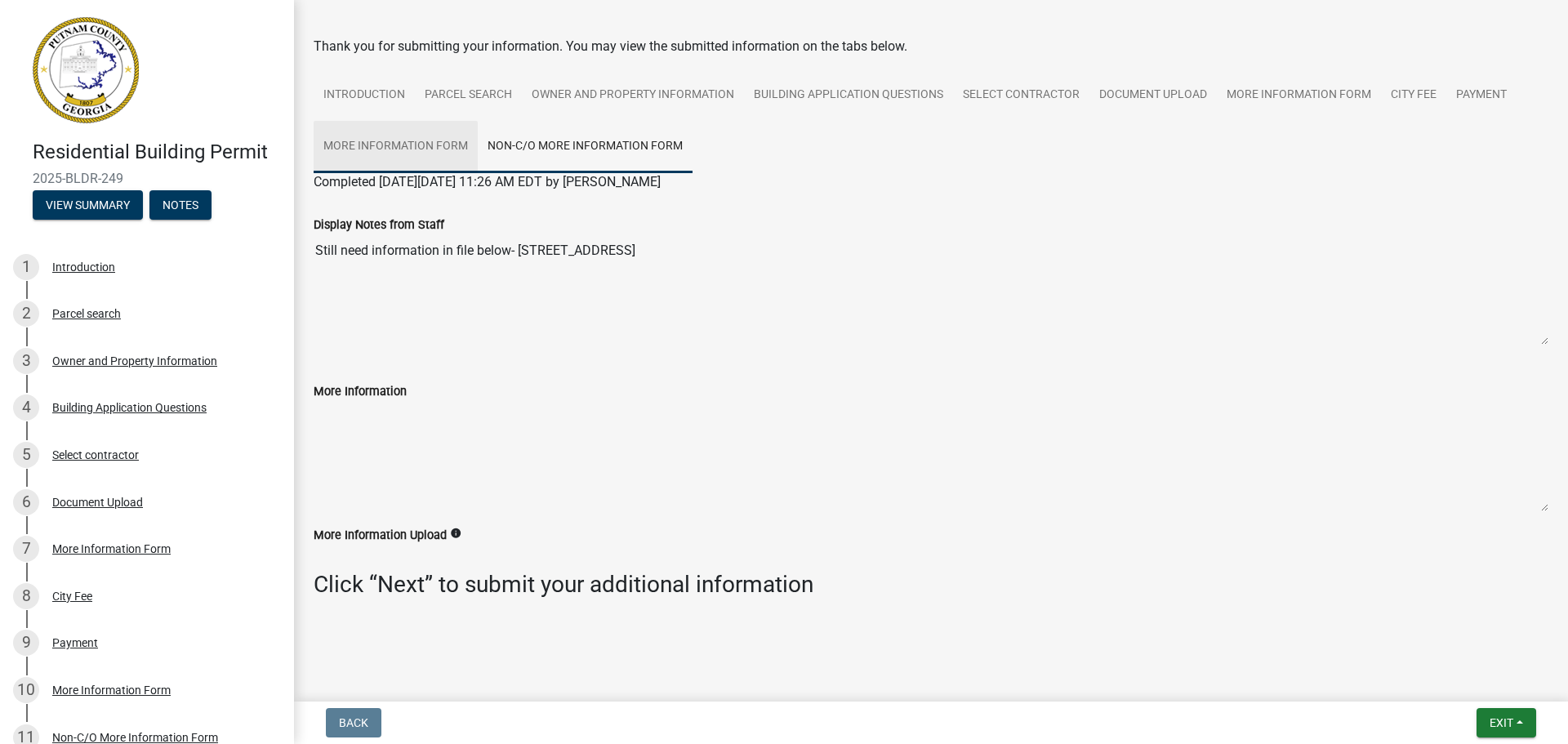
click at [381, 140] on link "More Information Form" at bounding box center [395, 146] width 164 height 52
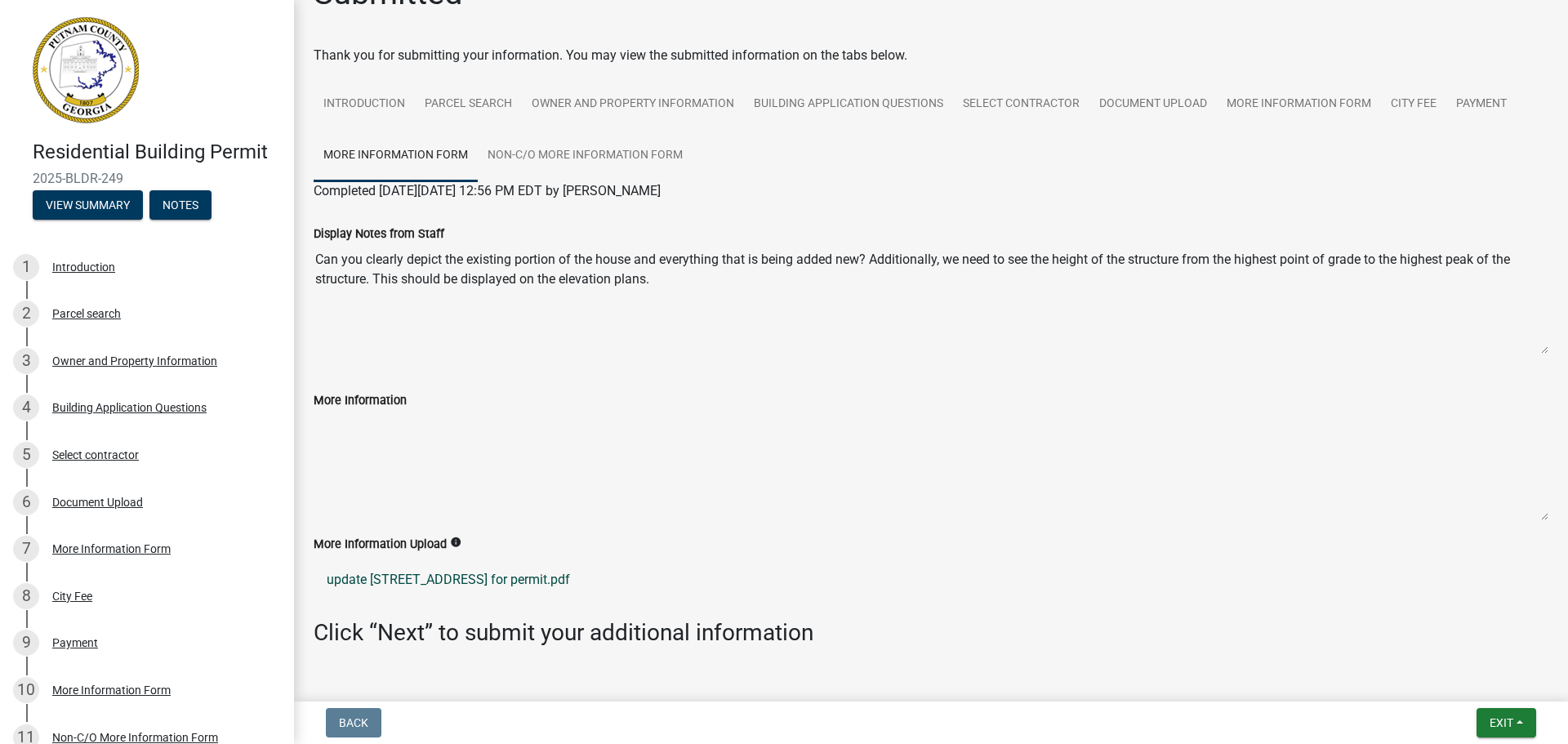
scroll to position [0, 0]
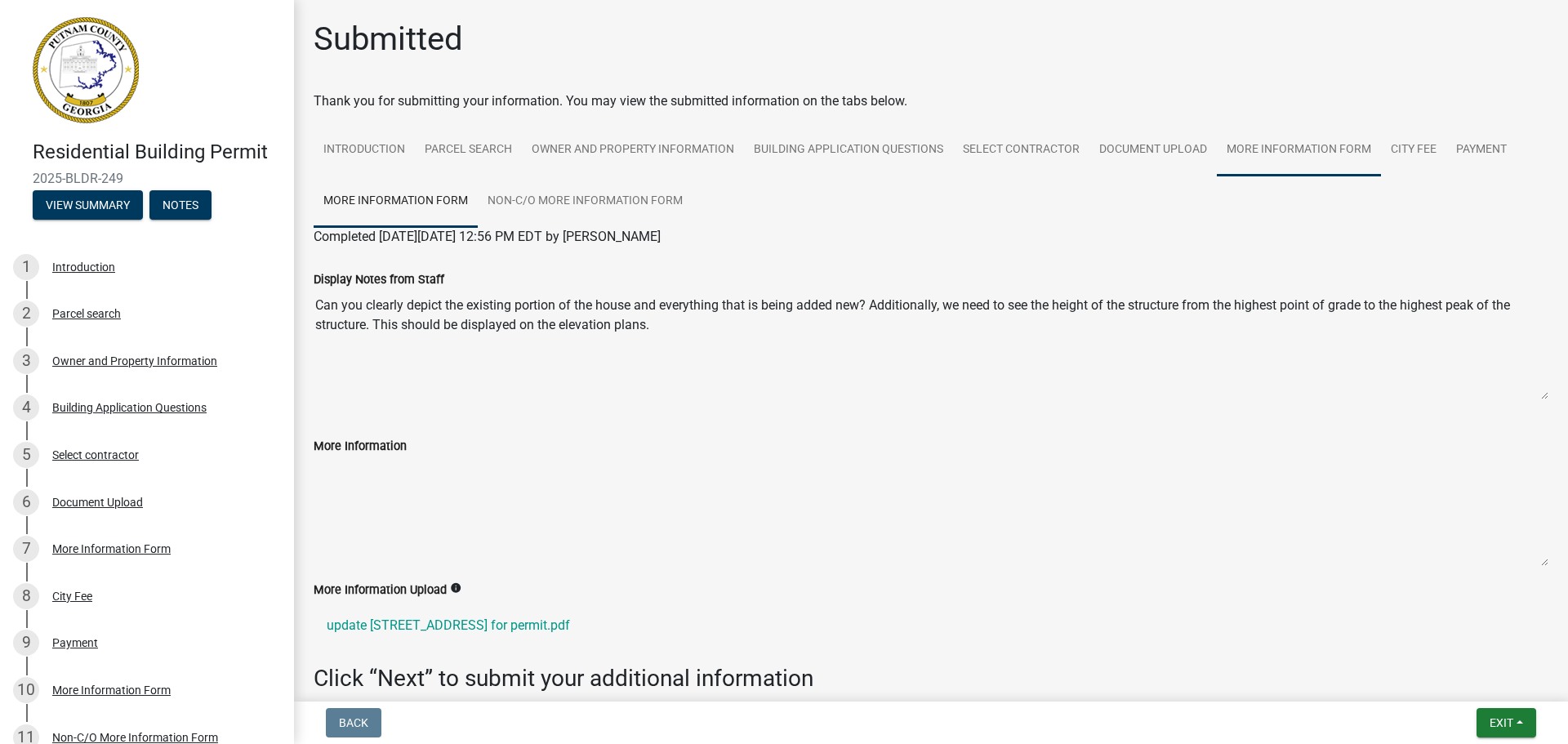
click at [1270, 145] on link "More Information Form" at bounding box center [1299, 150] width 164 height 52
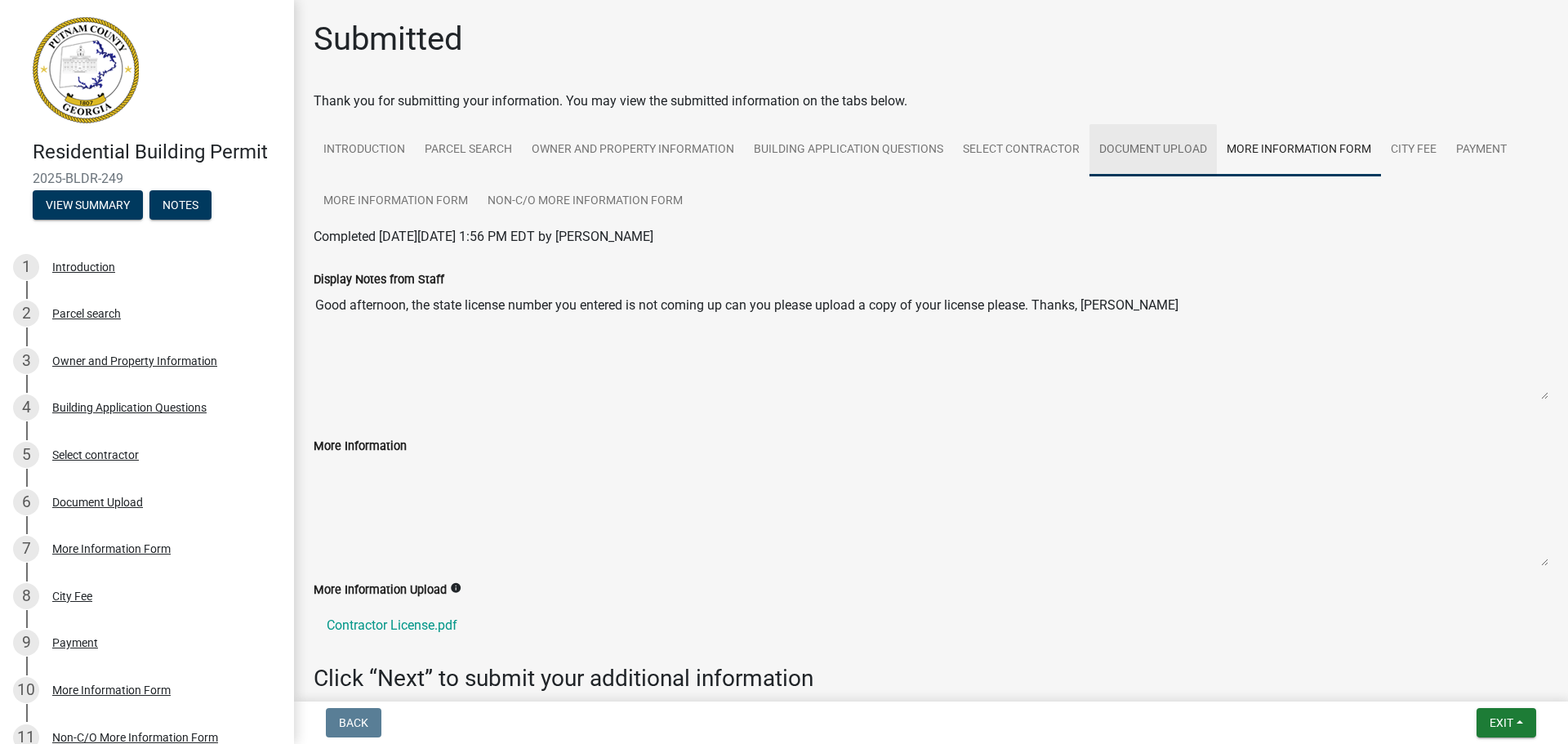
click at [1162, 145] on link "Document Upload" at bounding box center [1153, 150] width 127 height 52
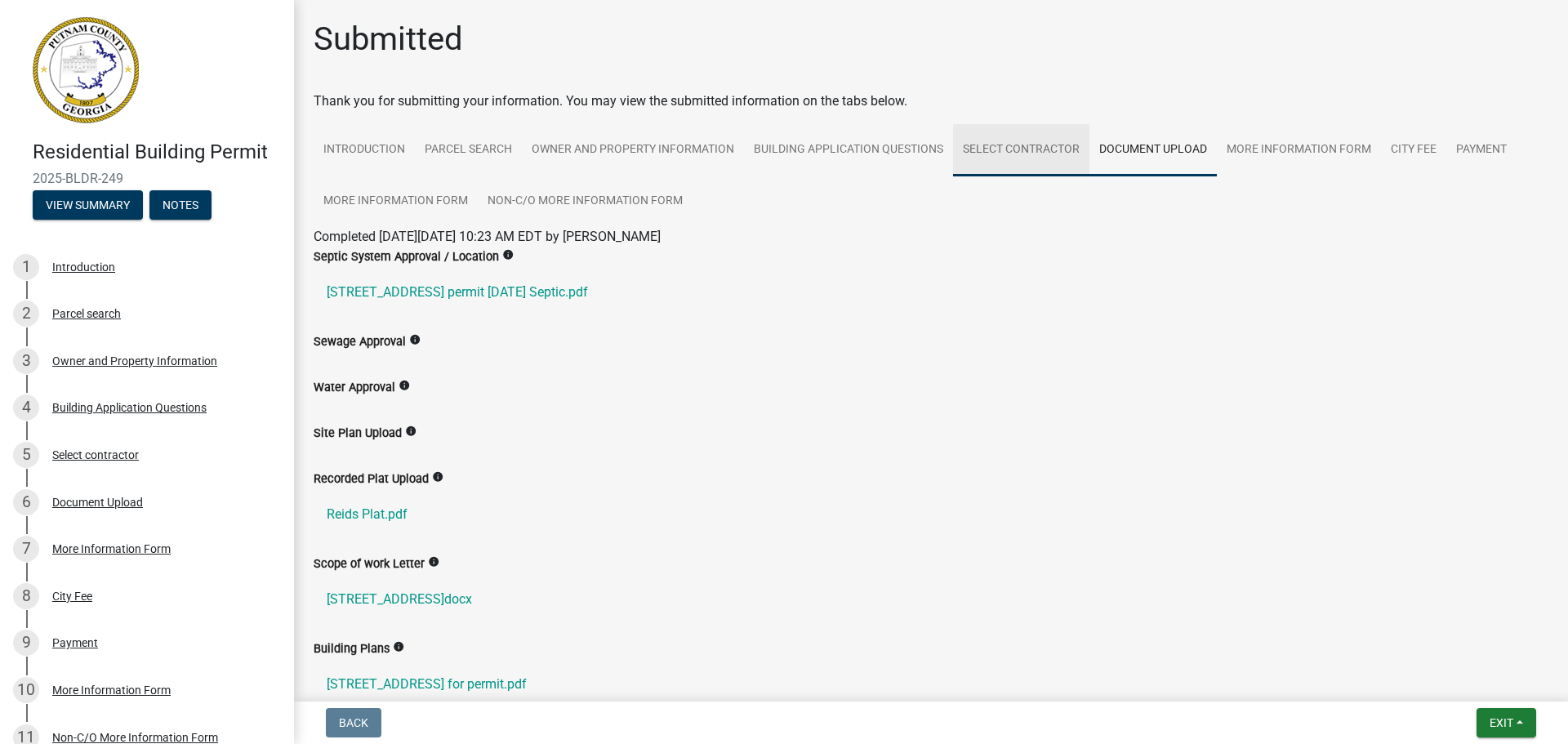
click at [996, 158] on link "Select contractor" at bounding box center [1021, 150] width 136 height 52
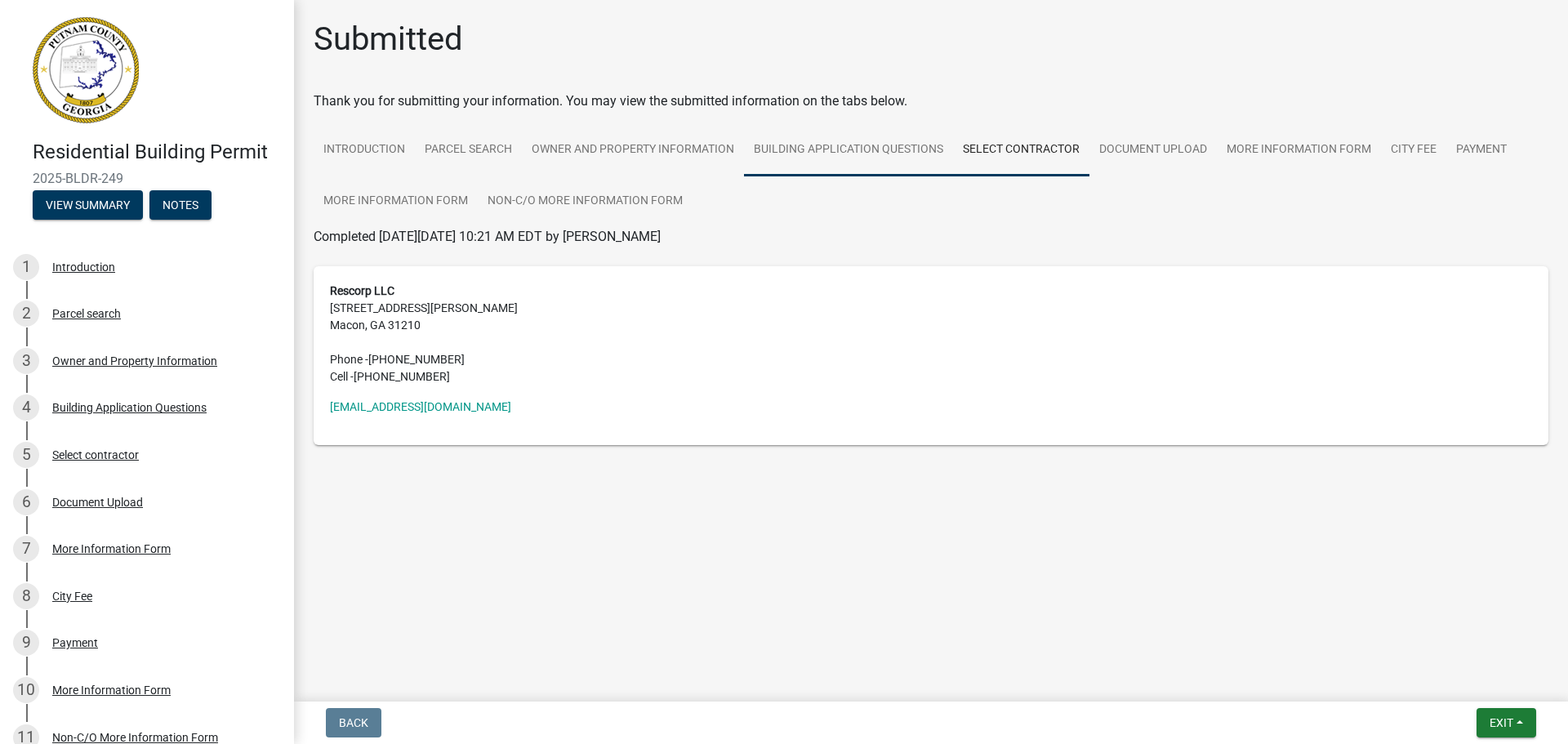
click at [912, 152] on link "Building Application Questions" at bounding box center [849, 150] width 209 height 52
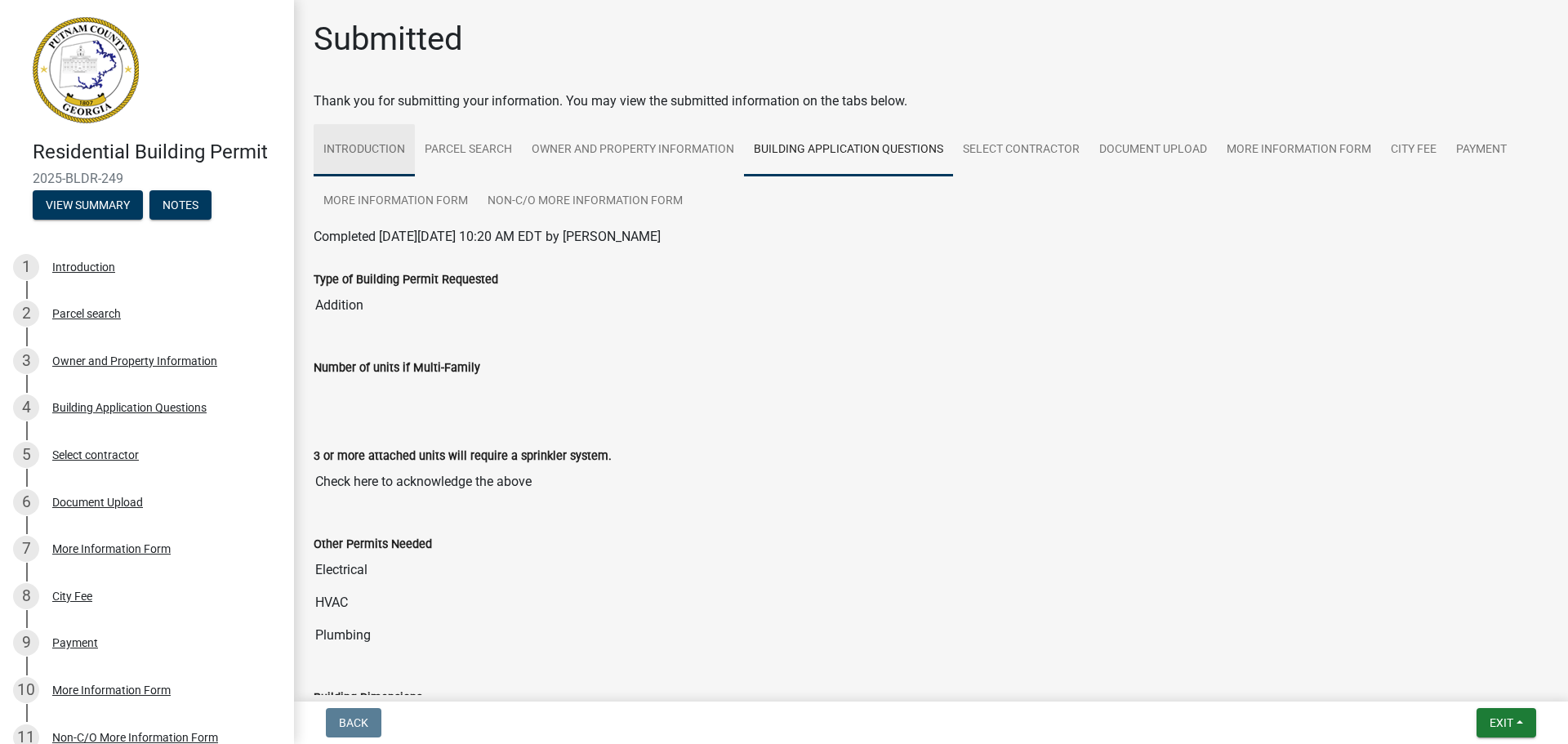
click at [368, 145] on link "Introduction" at bounding box center [363, 150] width 101 height 52
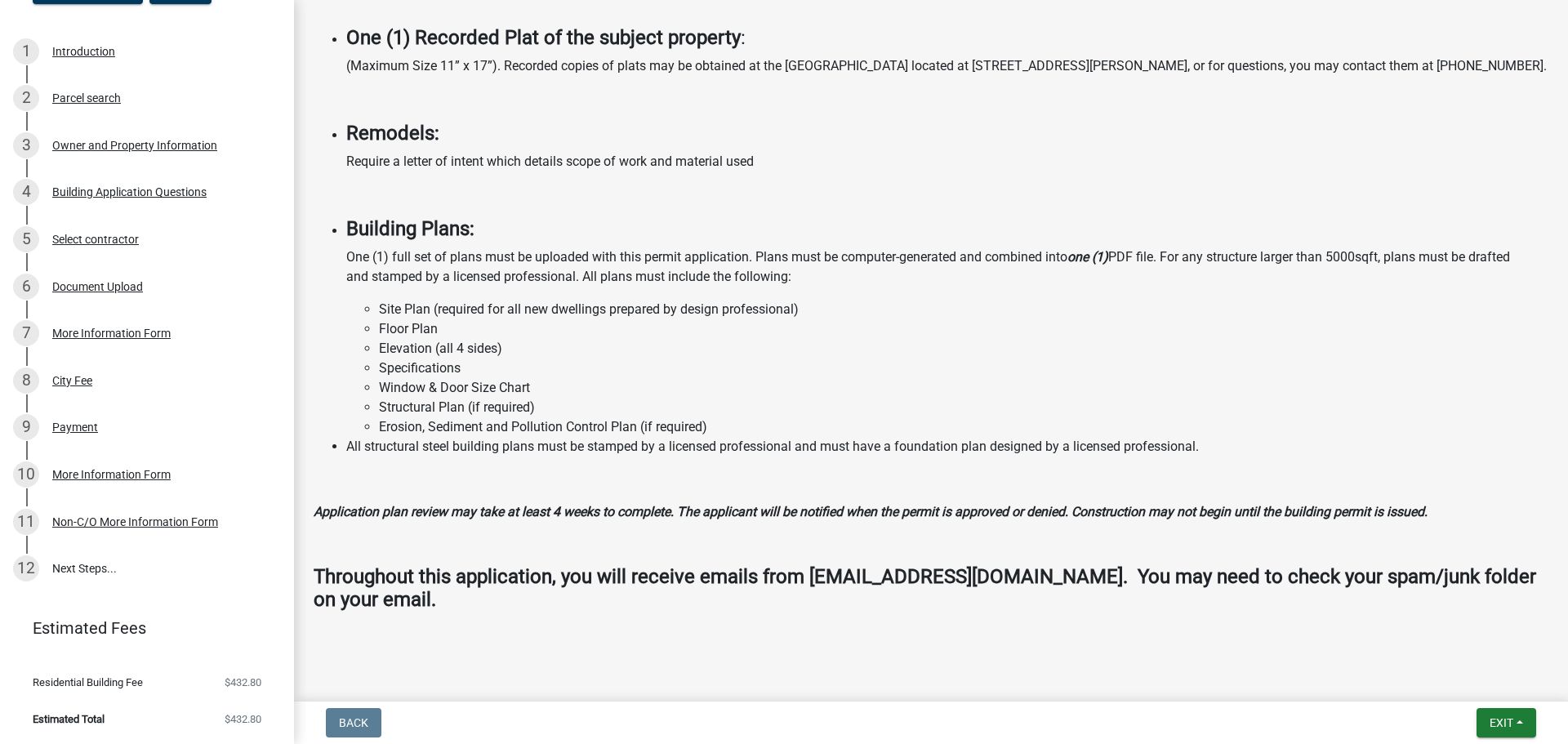
scroll to position [1310, 0]
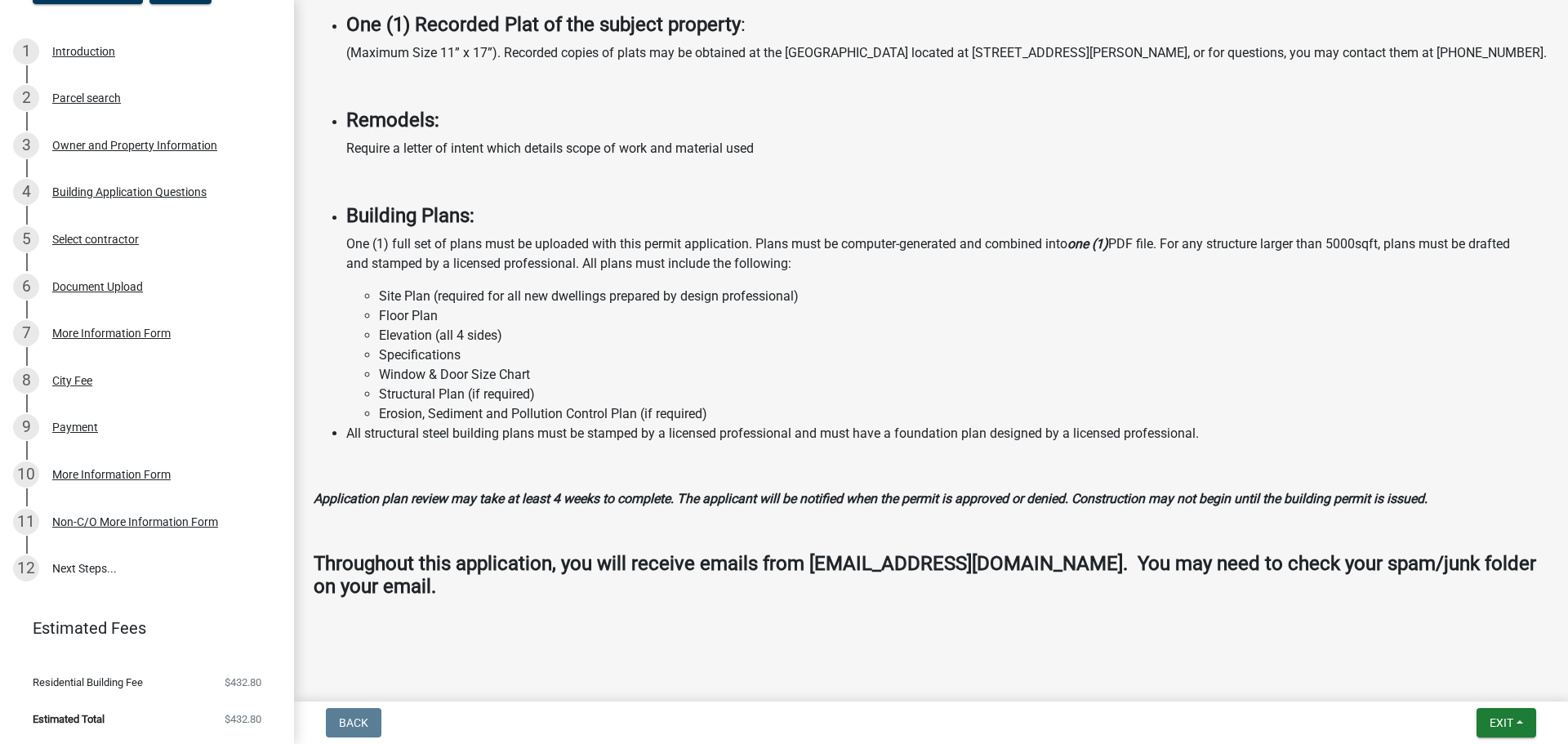
click at [649, 624] on div at bounding box center [931, 622] width 931 height 20
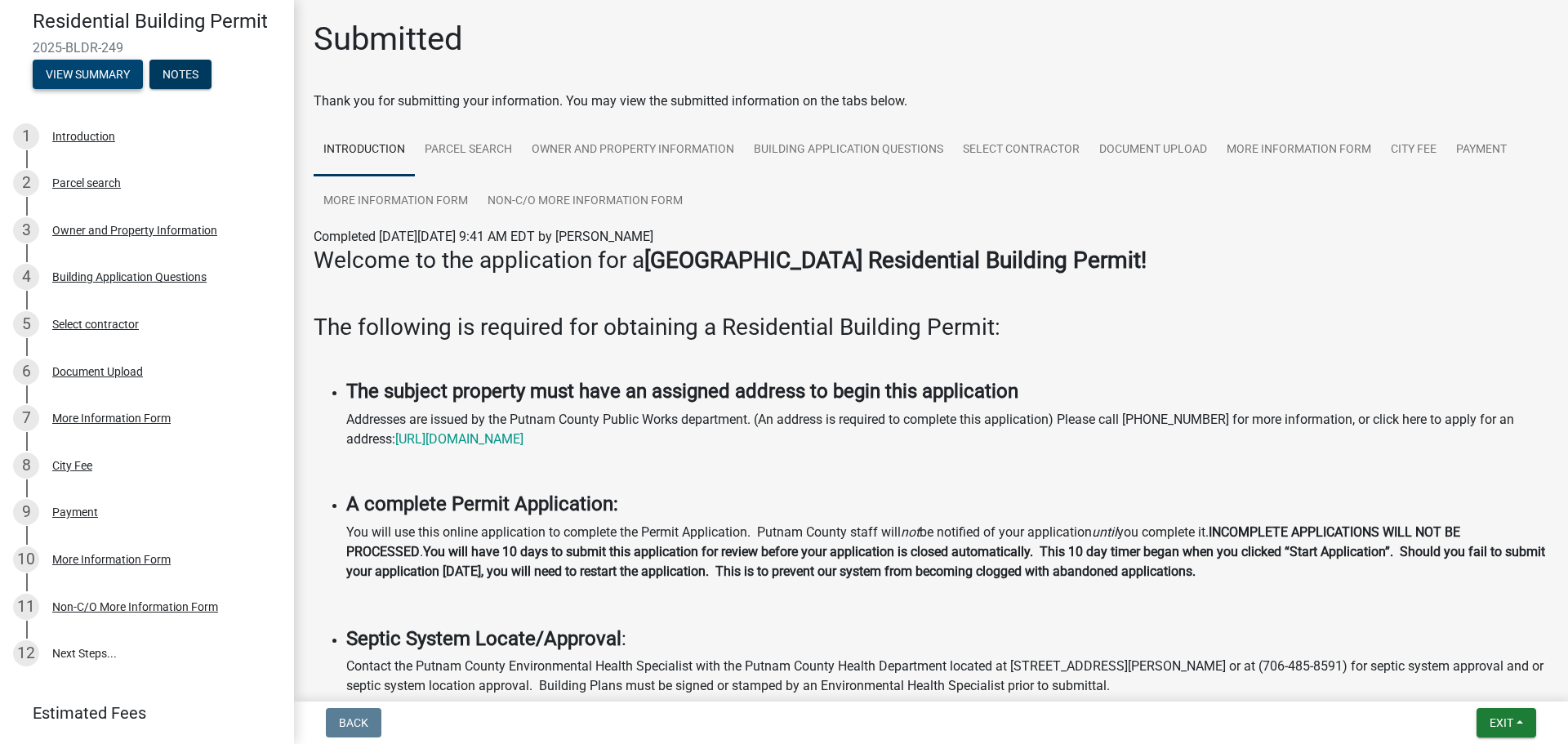
scroll to position [0, 0]
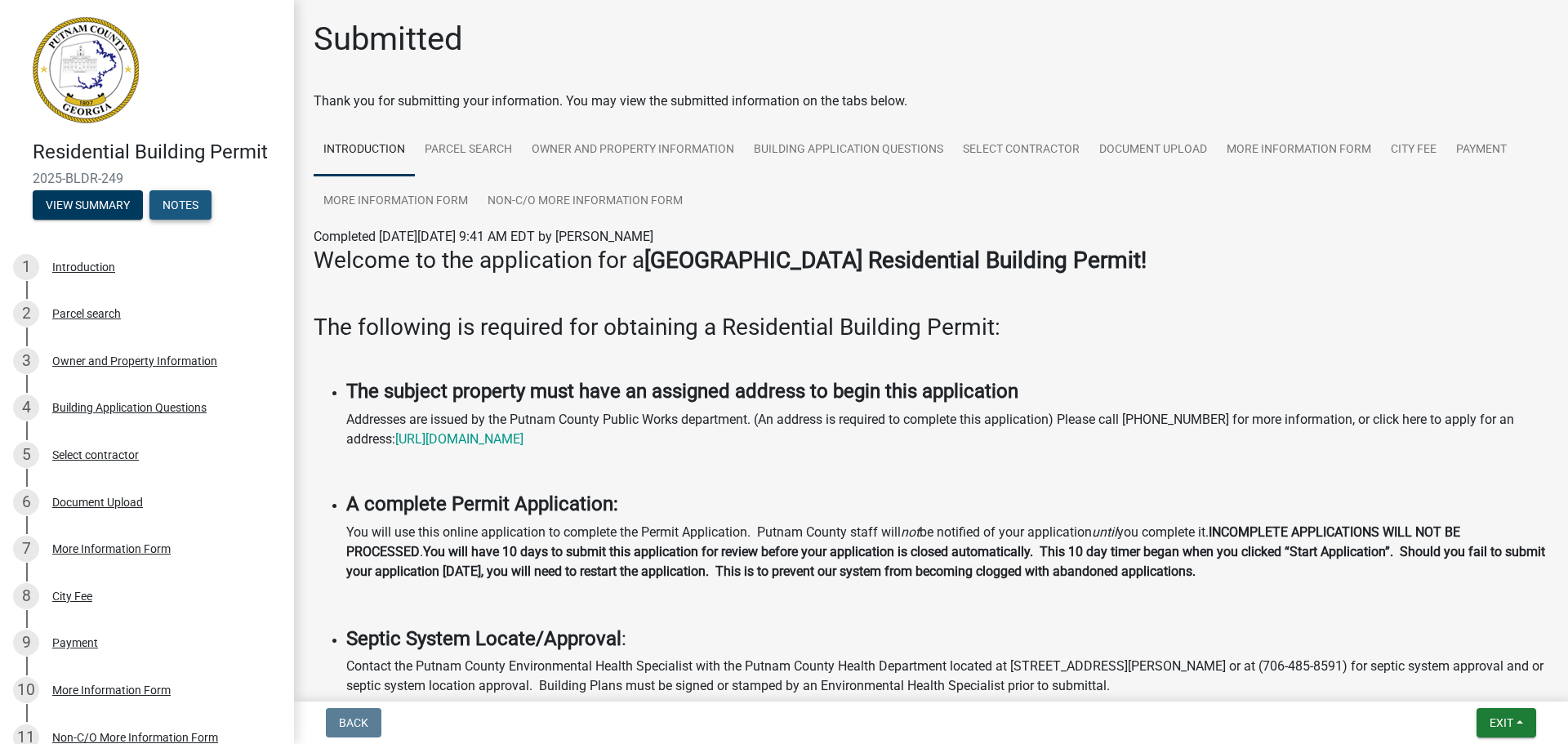
click at [187, 205] on button "Notes" at bounding box center [180, 205] width 62 height 29
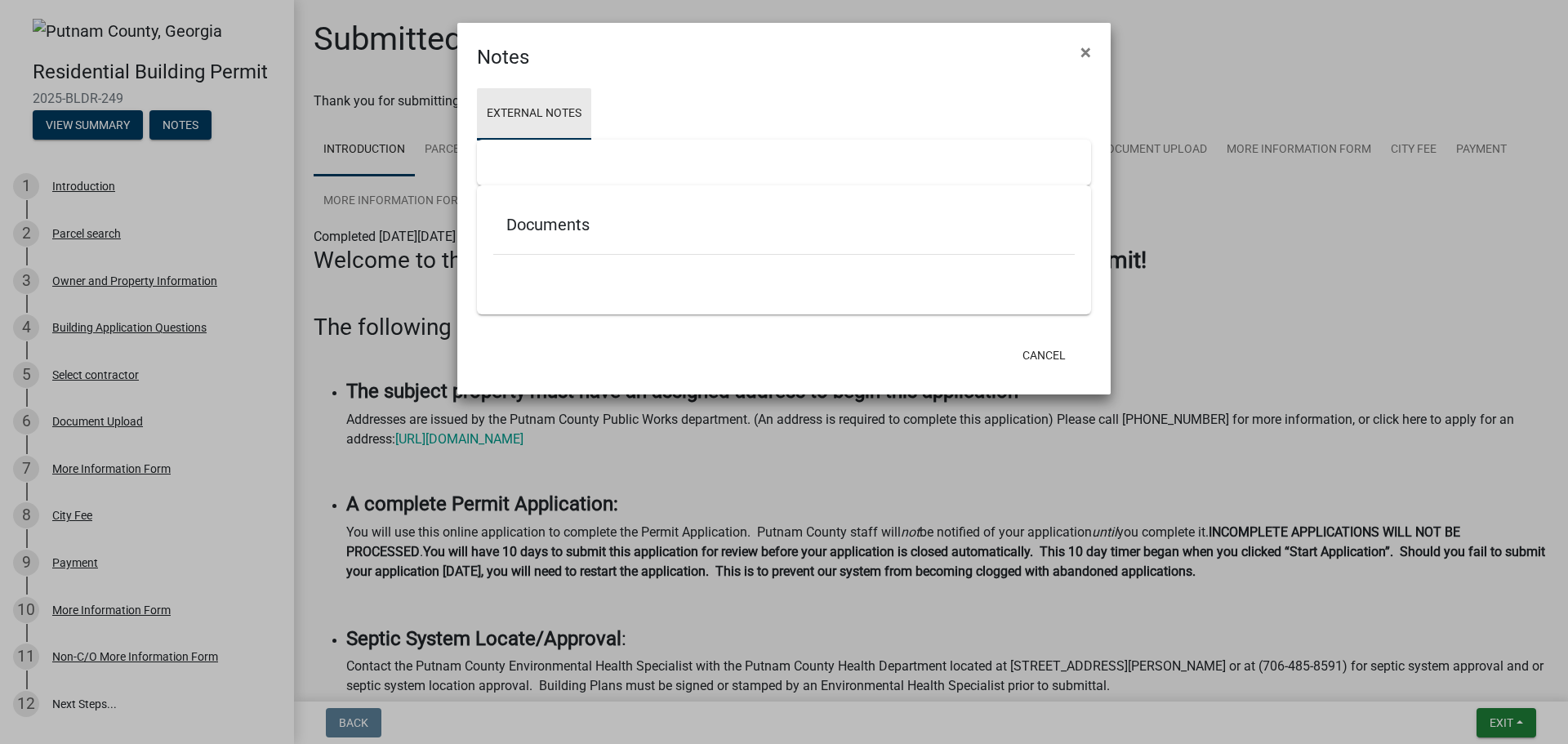
click at [560, 109] on link "External Notes" at bounding box center [533, 114] width 115 height 52
click at [621, 230] on h5 "Documents" at bounding box center [783, 224] width 555 height 20
drag, startPoint x: 529, startPoint y: 228, endPoint x: 507, endPoint y: 155, distance: 76.2
click at [529, 227] on h5 "Documents" at bounding box center [783, 224] width 555 height 20
click at [507, 155] on div at bounding box center [783, 163] width 614 height 46
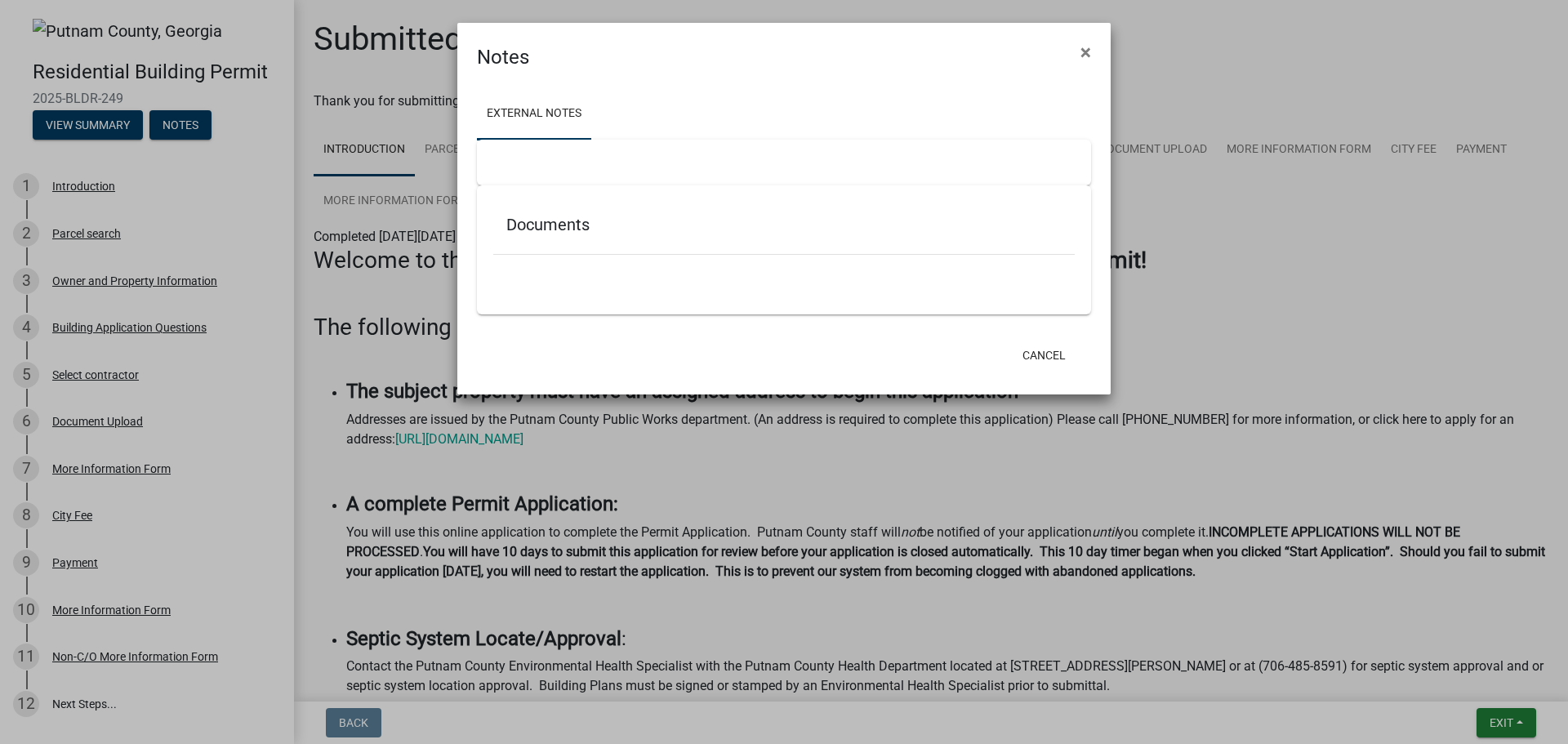
click at [568, 111] on link "External Notes" at bounding box center [533, 114] width 115 height 52
click at [574, 246] on div "Documents" at bounding box center [784, 228] width 581 height 53
click at [1044, 349] on button "Cancel" at bounding box center [1043, 355] width 69 height 29
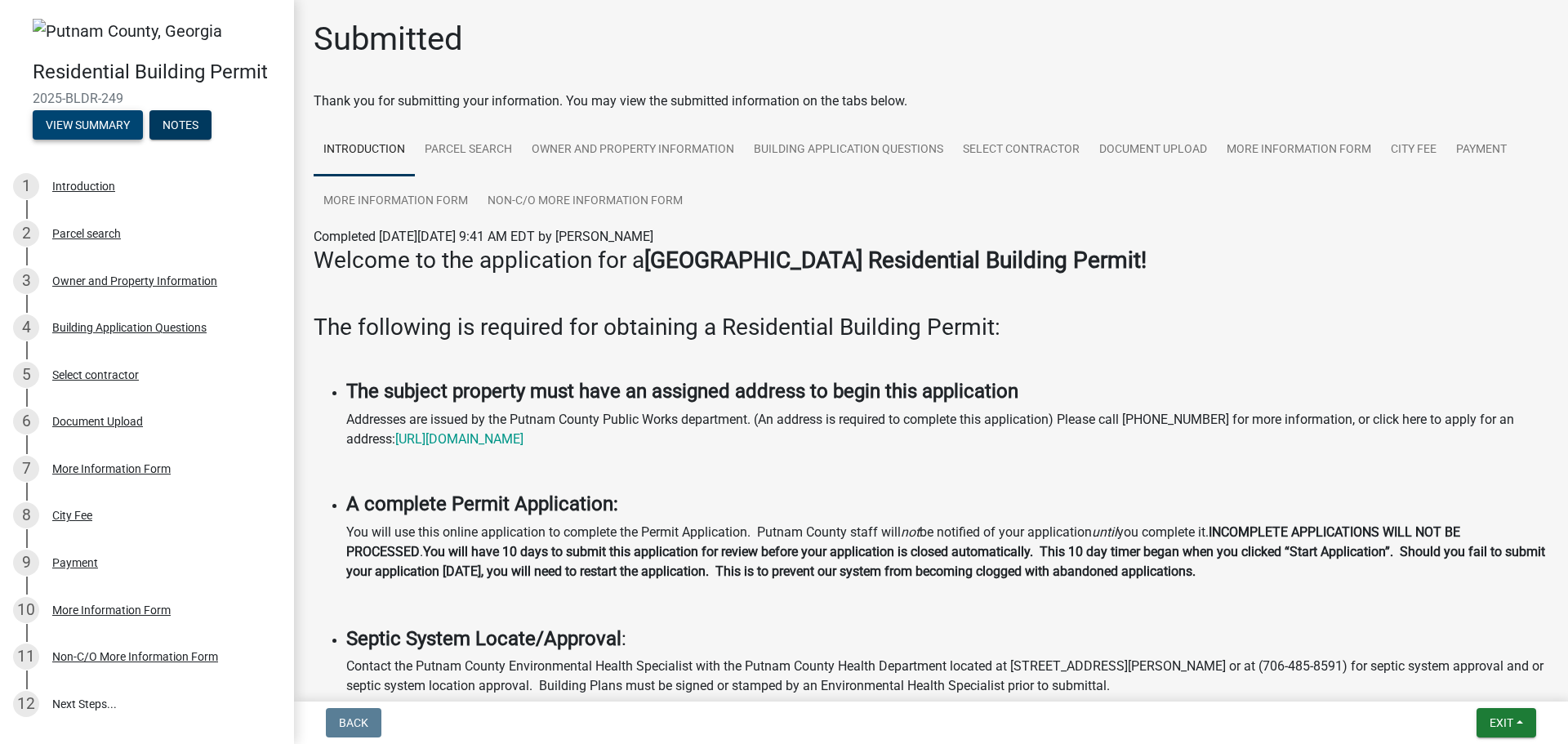
click at [76, 120] on button "View Summary" at bounding box center [87, 125] width 111 height 29
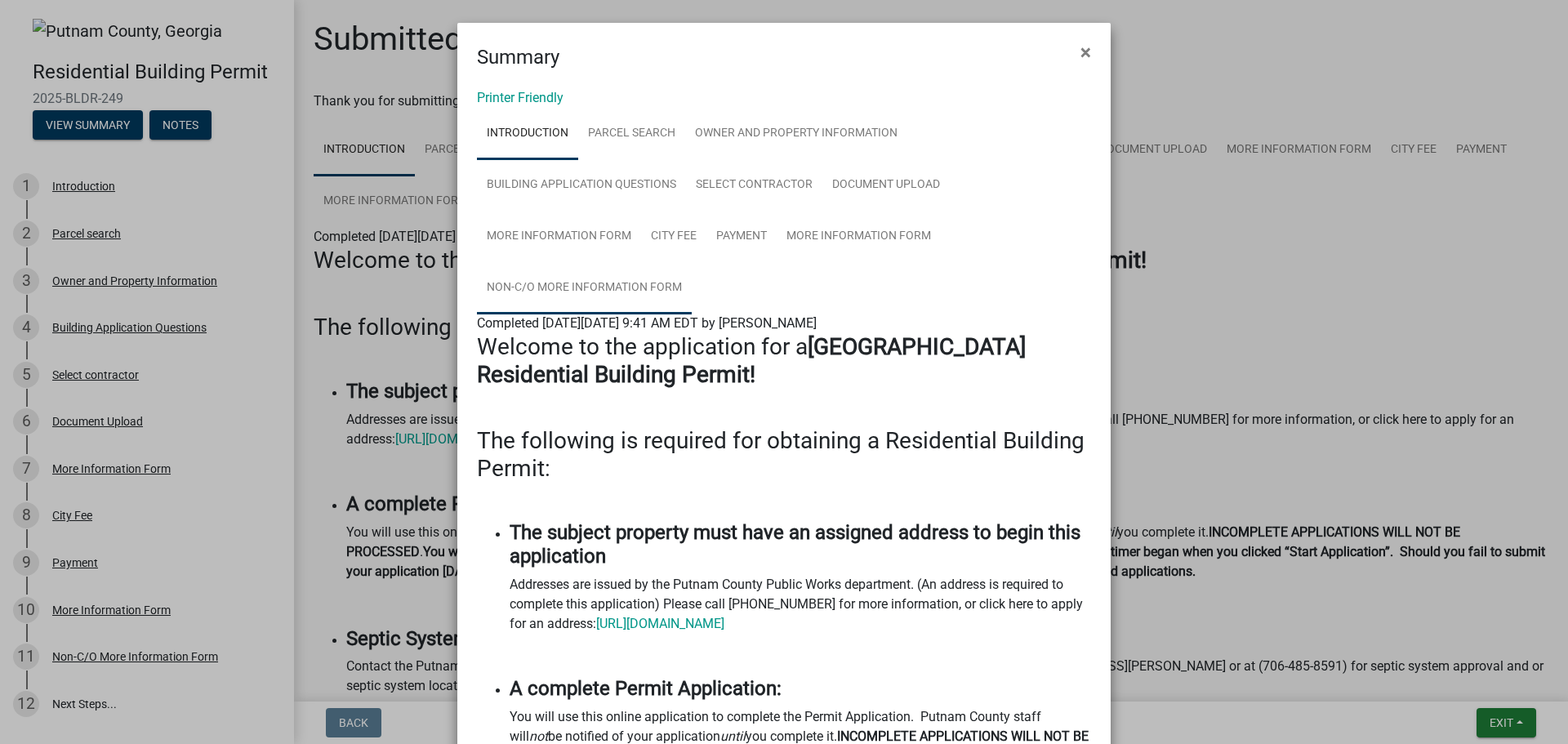
click at [580, 283] on link "Non-C/O More Information Form" at bounding box center [583, 288] width 214 height 52
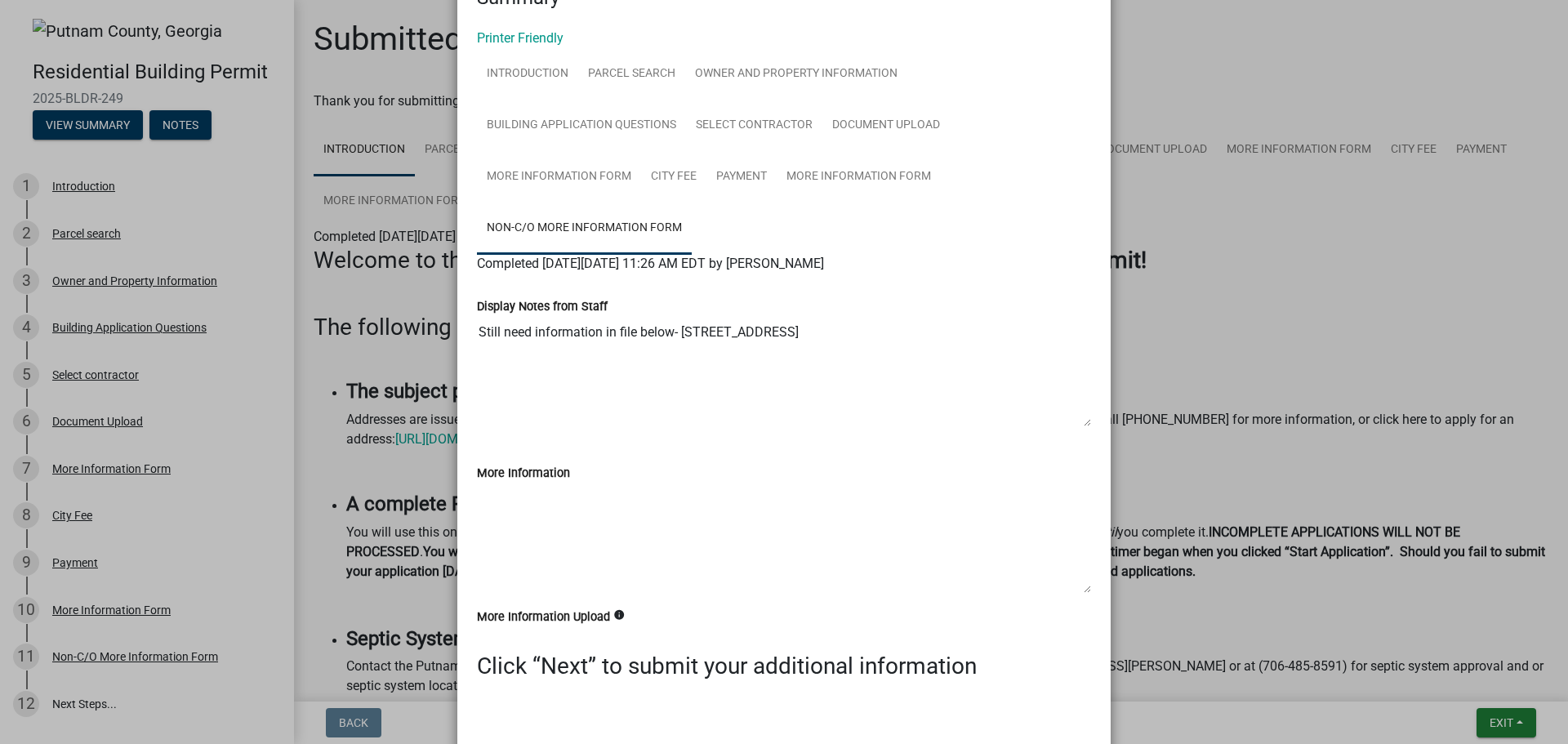
scroll to position [131, 0]
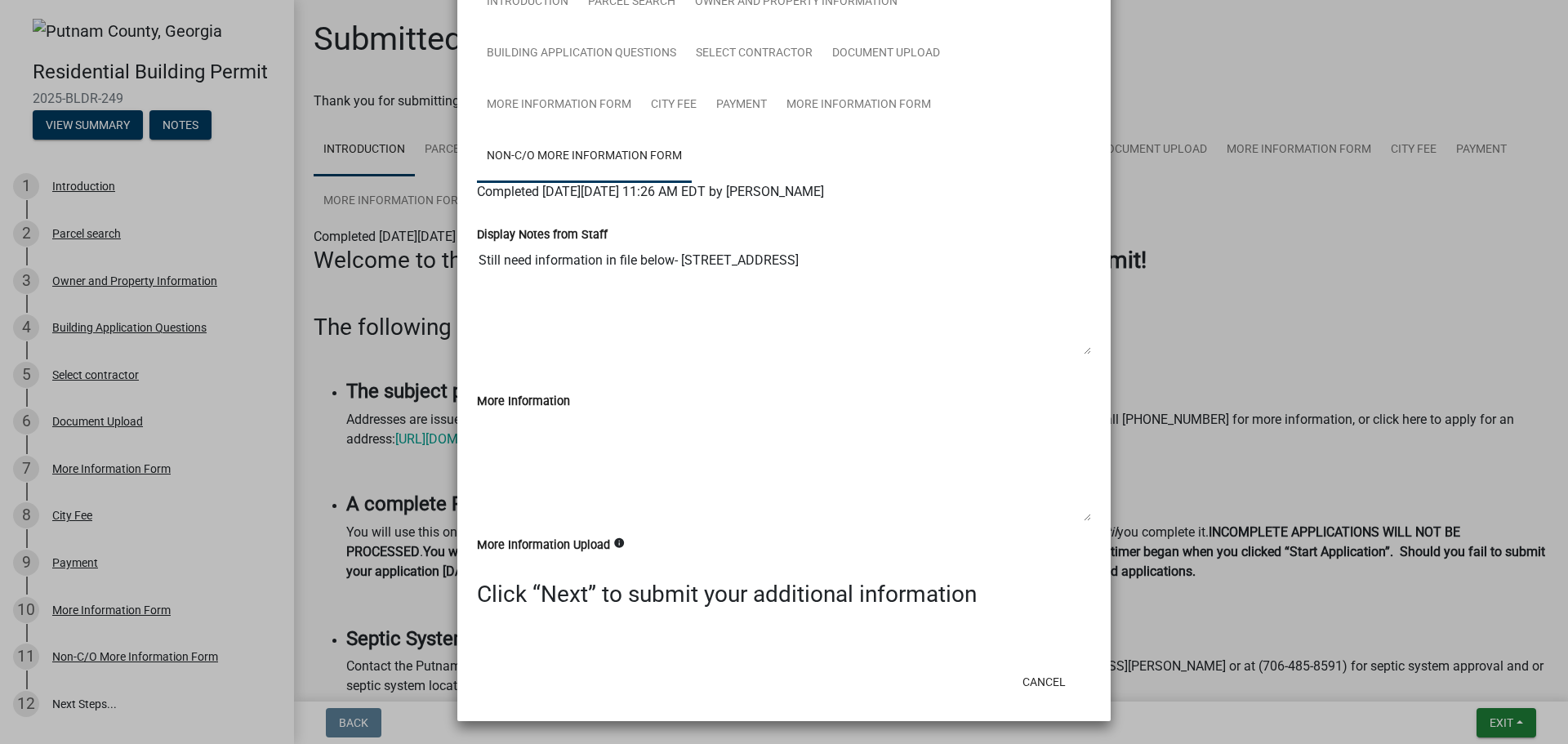
click at [521, 339] on textarea "Still need information in file below- 119 Reids Rd" at bounding box center [783, 299] width 614 height 111
click at [515, 463] on textarea "More Information" at bounding box center [783, 466] width 614 height 111
click at [753, 151] on ul "Introduction Parcel search Owner and Property Information Building Application …" at bounding box center [783, 79] width 614 height 206
click at [576, 593] on h3 "Click “Next” to submit your additional information" at bounding box center [783, 594] width 614 height 27
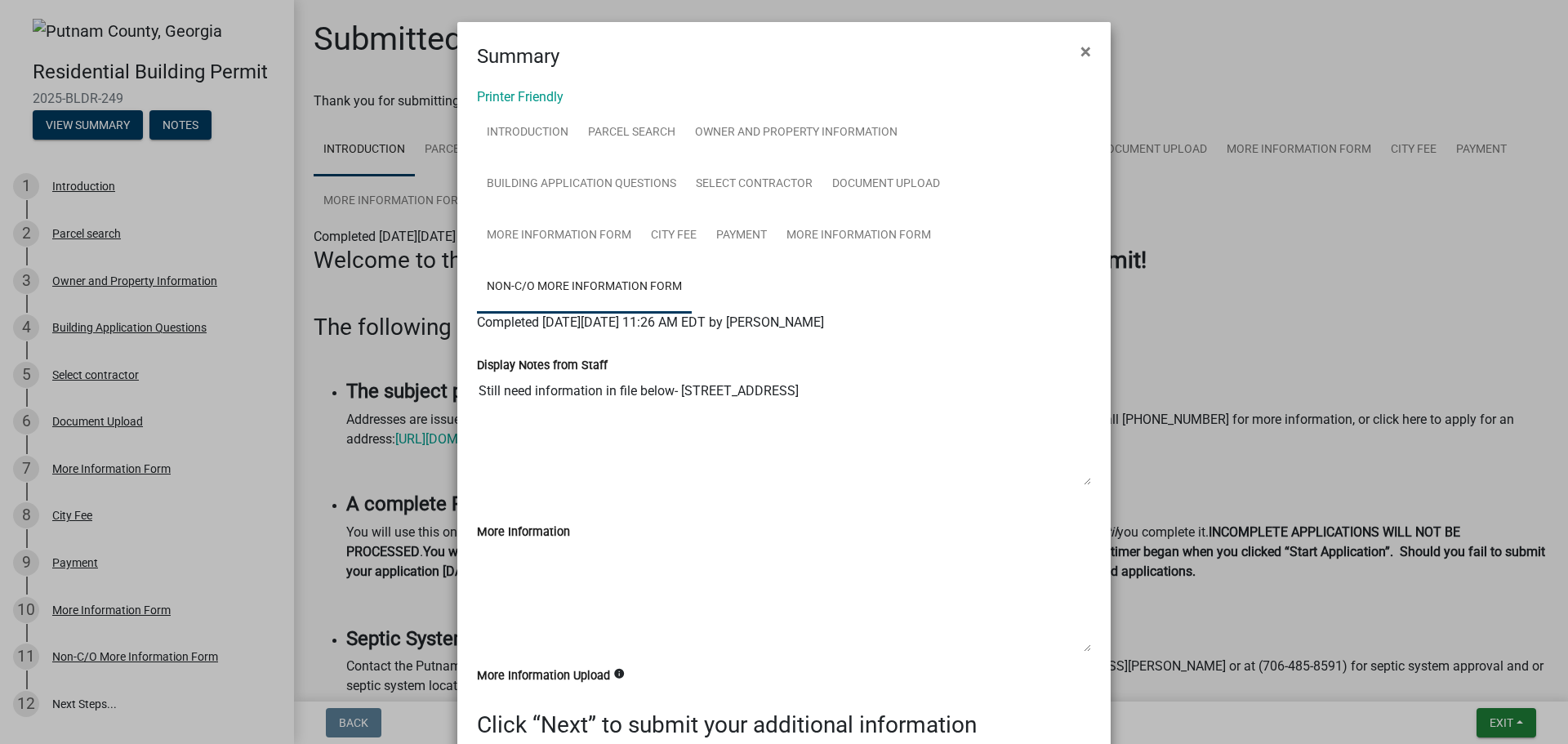
scroll to position [0, 0]
click at [555, 232] on link "More Information Form" at bounding box center [559, 236] width 164 height 52
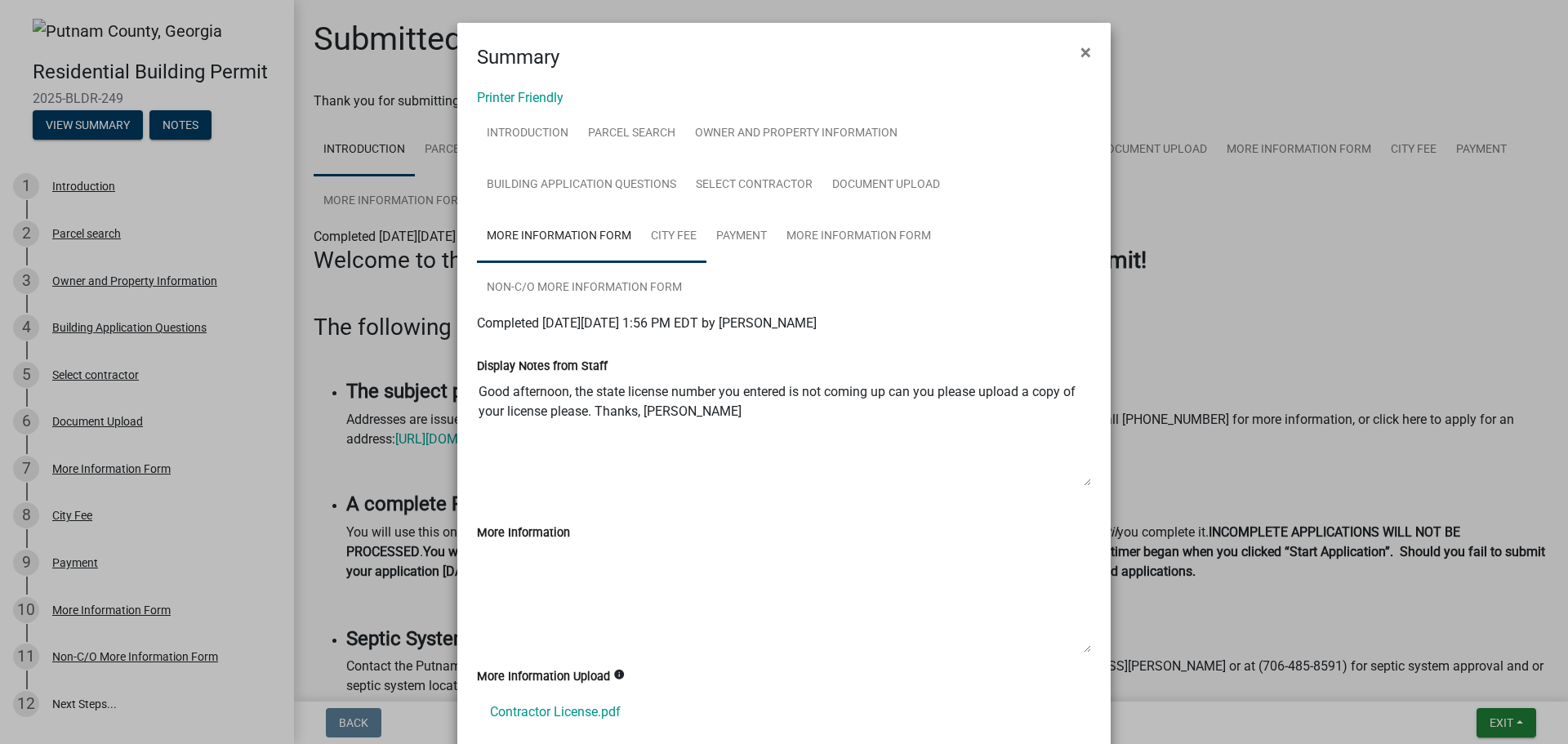
click at [670, 240] on link "City Fee" at bounding box center [673, 236] width 66 height 52
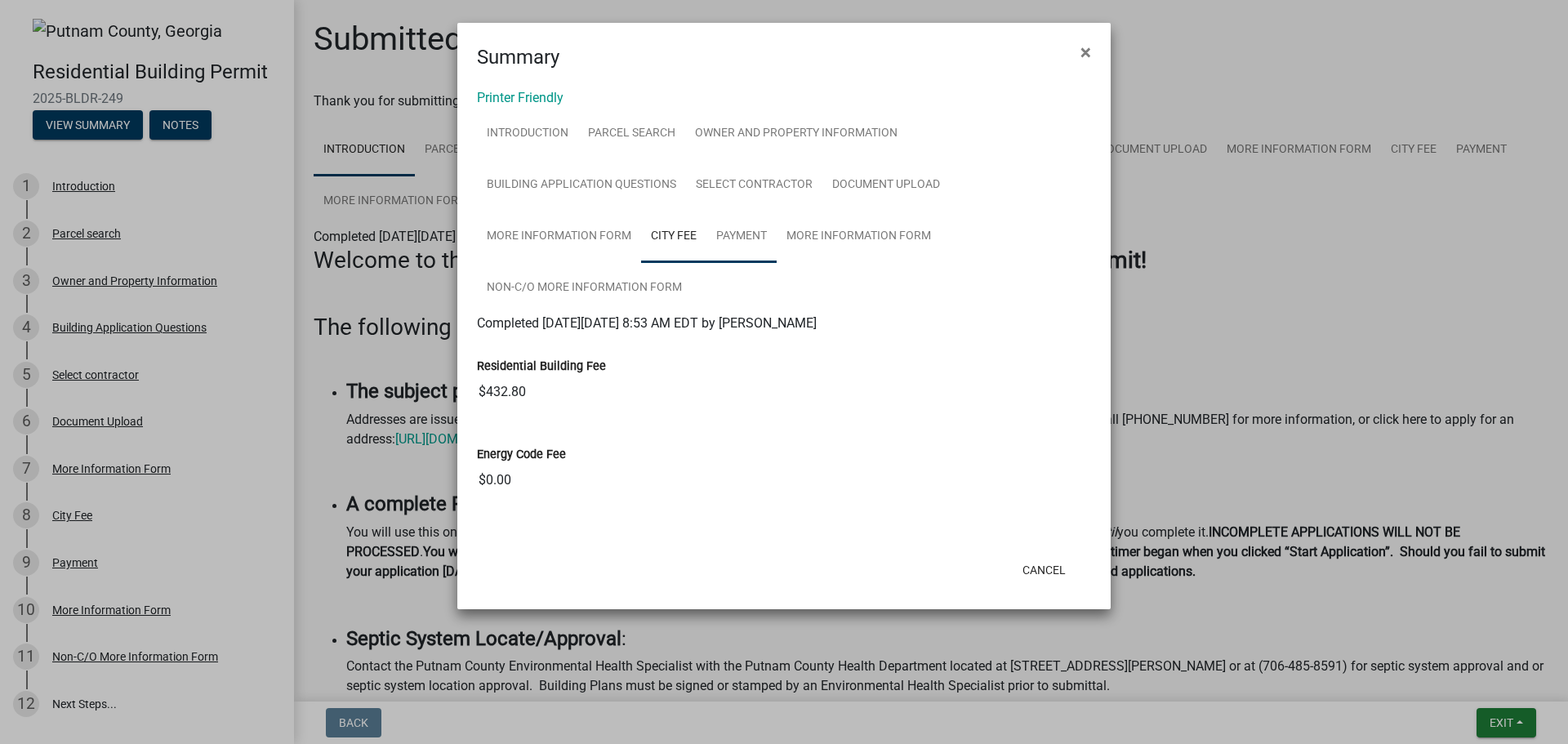
click at [735, 234] on link "Payment" at bounding box center [742, 236] width 70 height 52
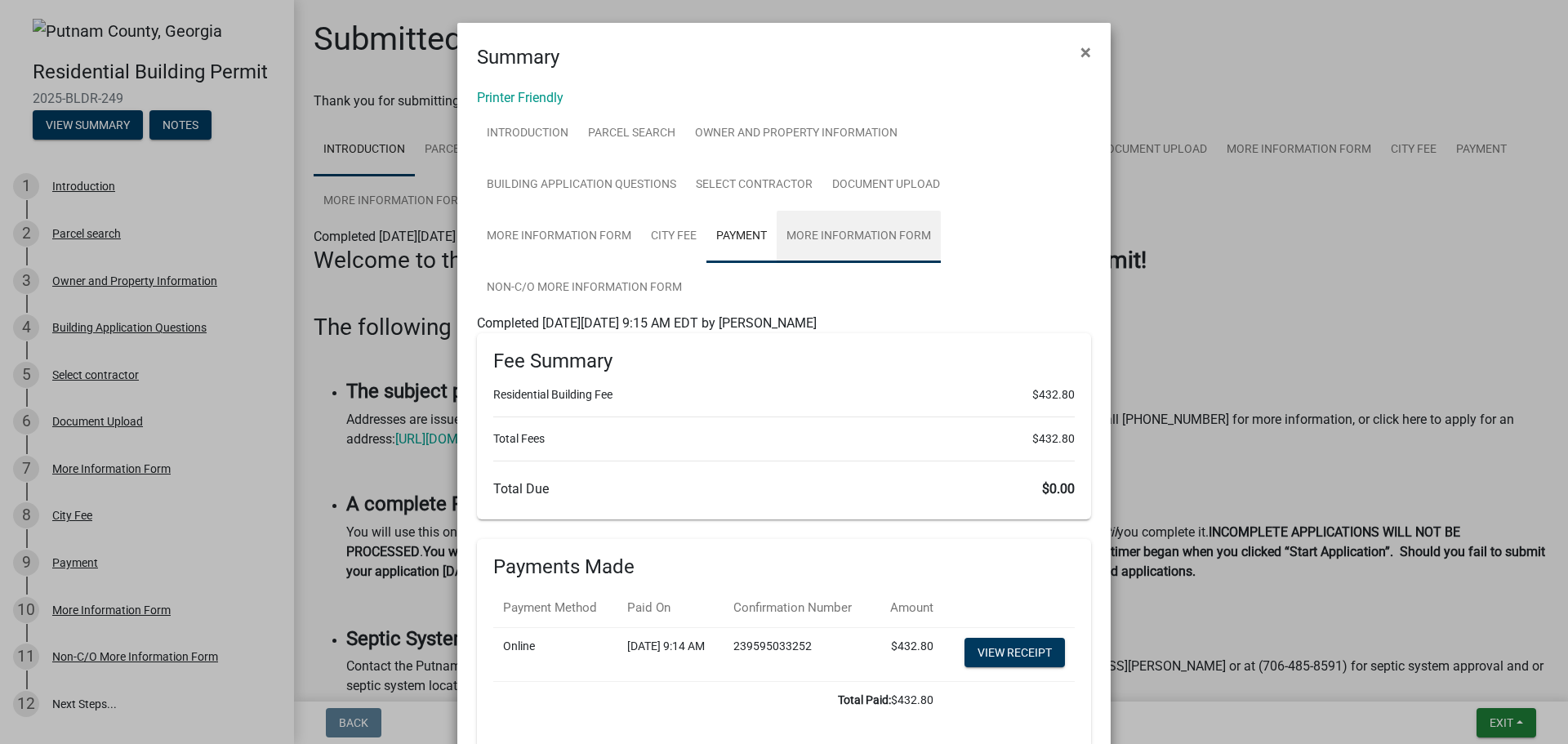
click at [831, 231] on link "More Information Form" at bounding box center [858, 236] width 164 height 52
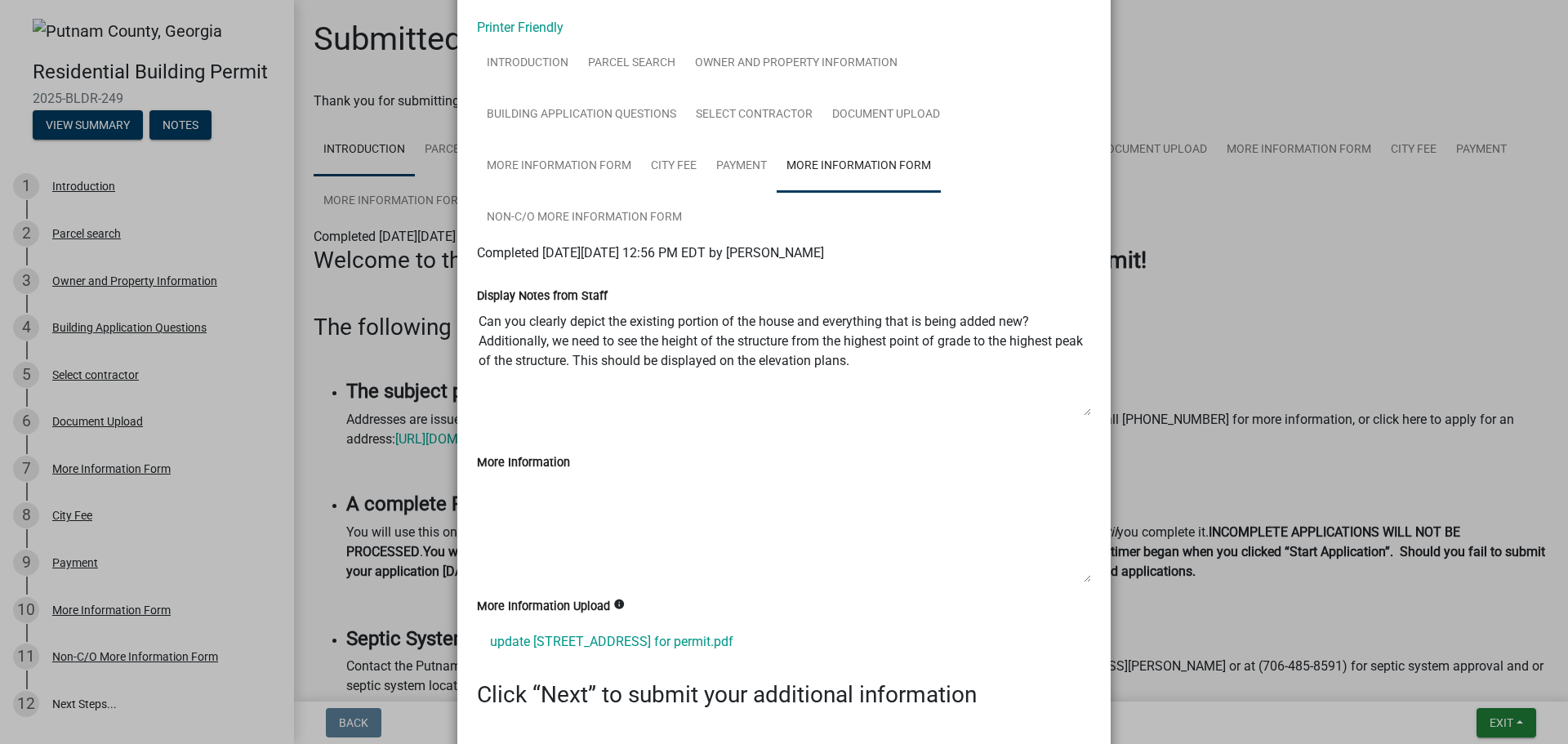
scroll to position [170, 0]
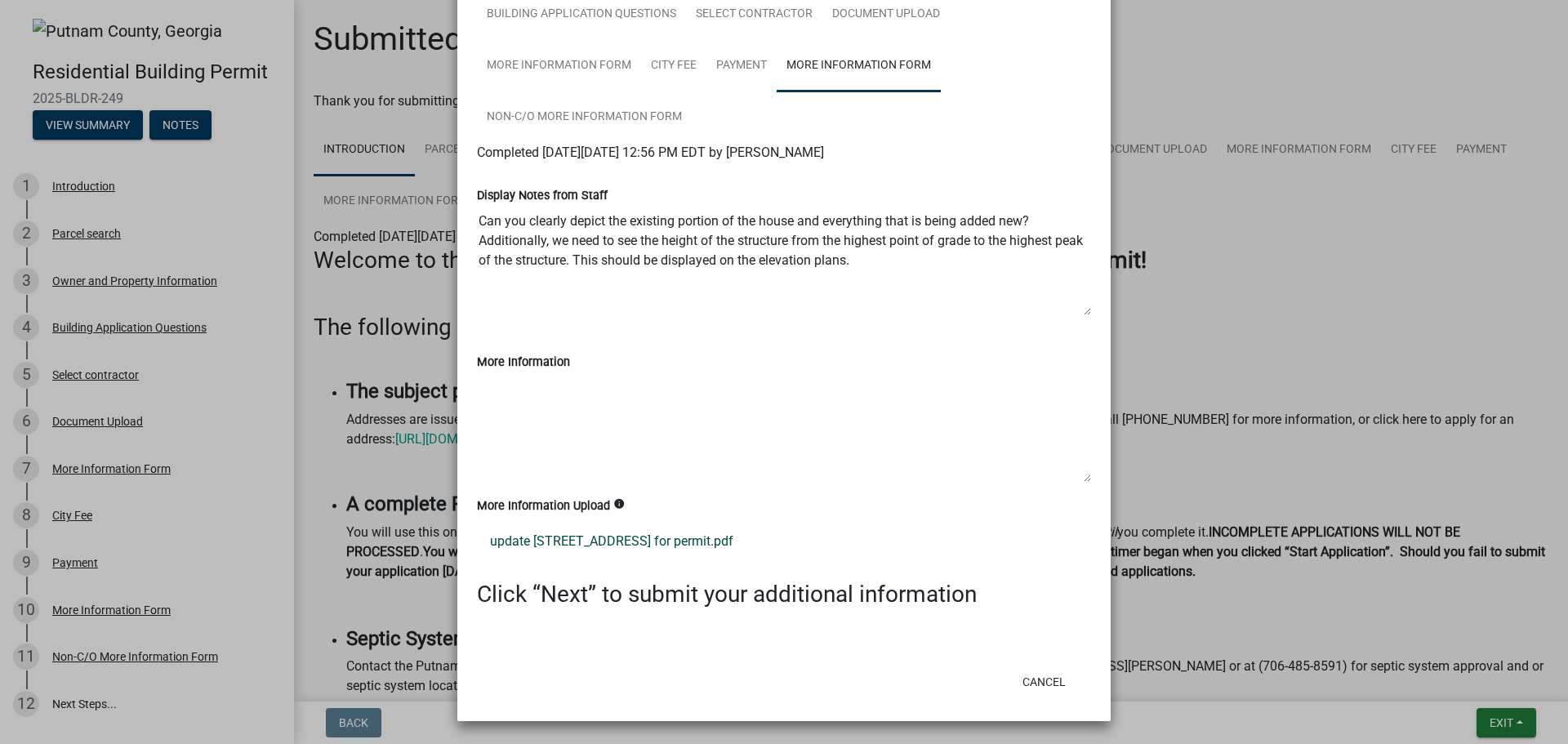
click at [640, 541] on link "update 119 Reids Road Putnam County for permit.pdf" at bounding box center [783, 541] width 614 height 39
click at [1043, 682] on button "Cancel" at bounding box center [1043, 682] width 69 height 29
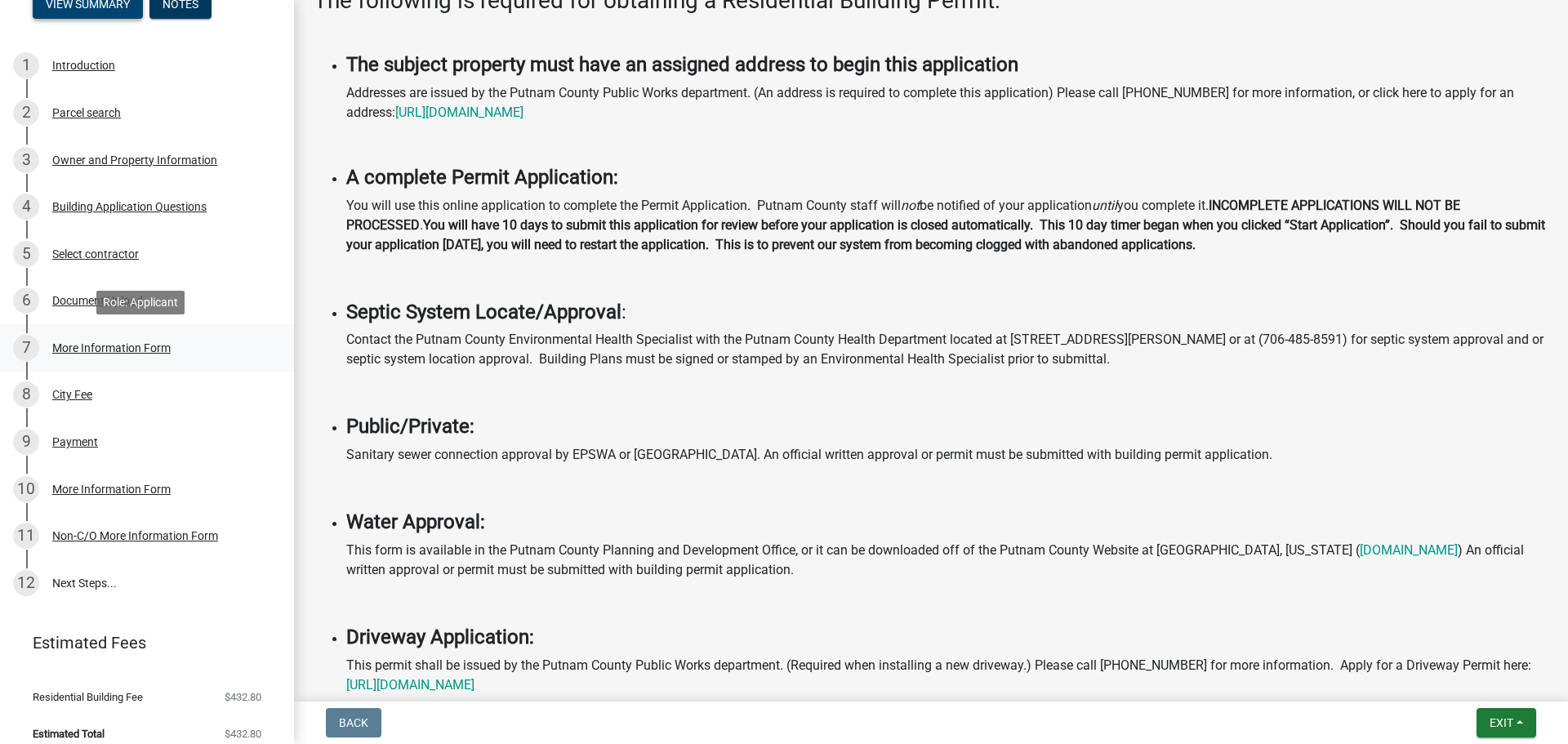
scroll to position [135, 0]
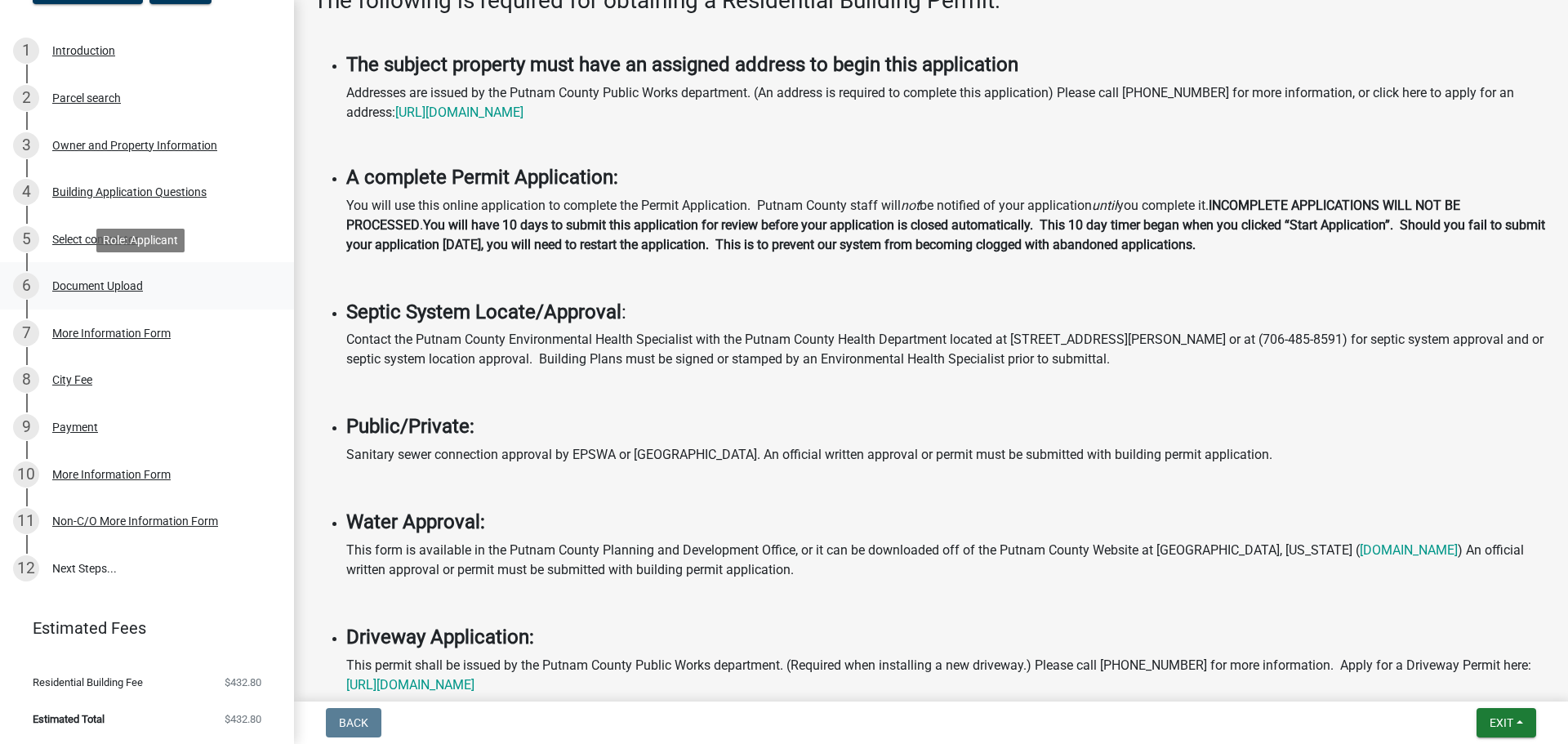
click at [80, 285] on div "Document Upload" at bounding box center [97, 286] width 91 height 12
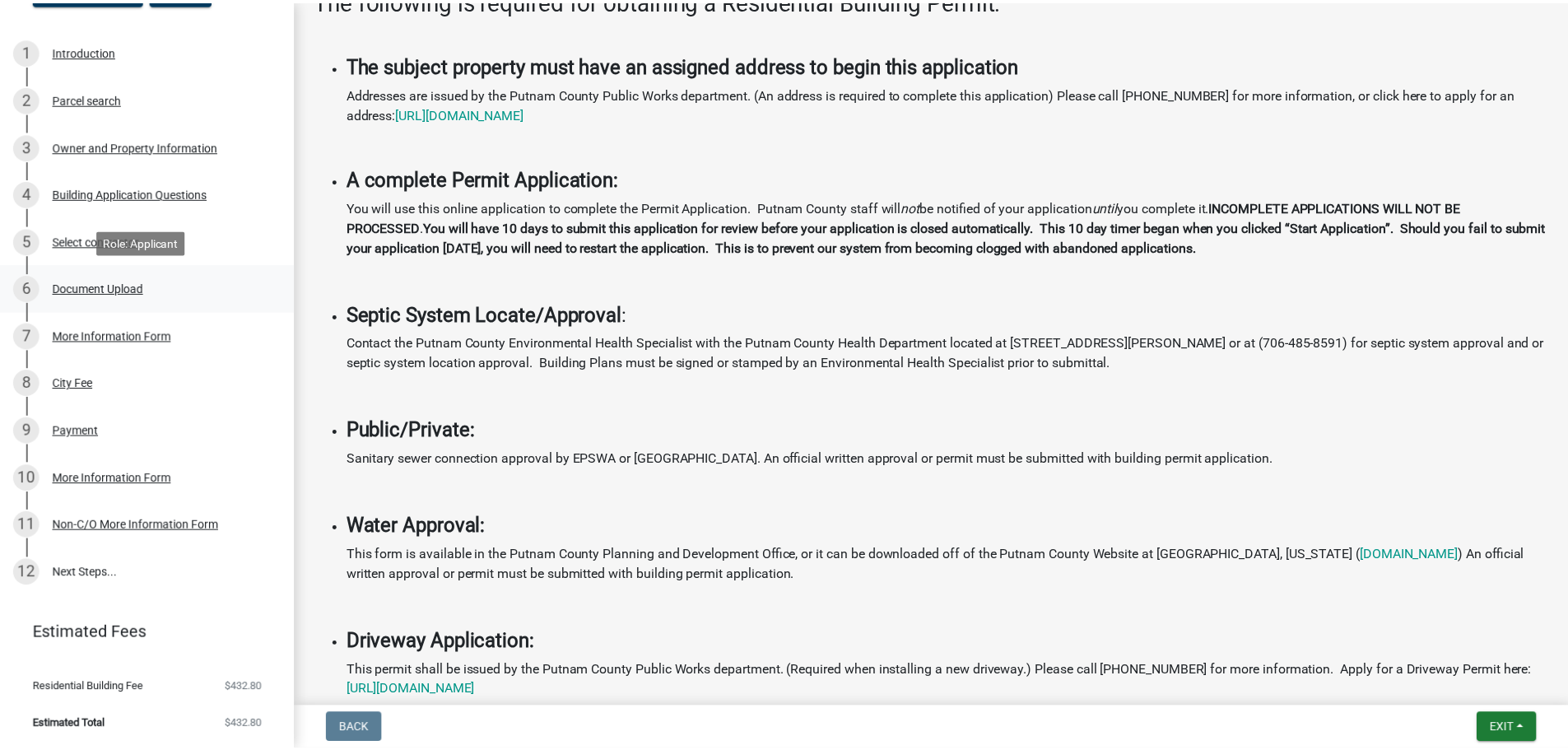
scroll to position [0, 0]
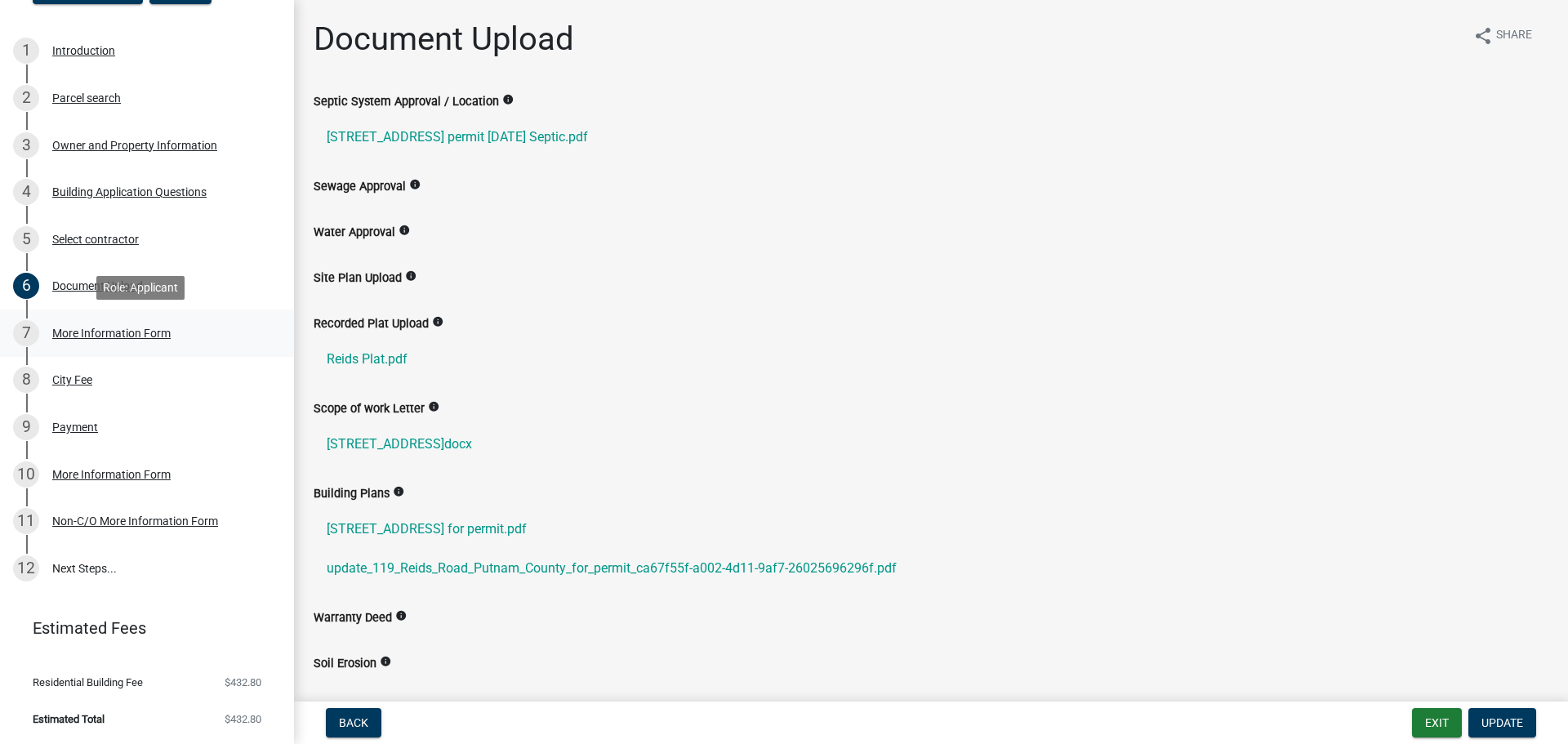
click at [106, 333] on div "More Information Form" at bounding box center [111, 334] width 118 height 12
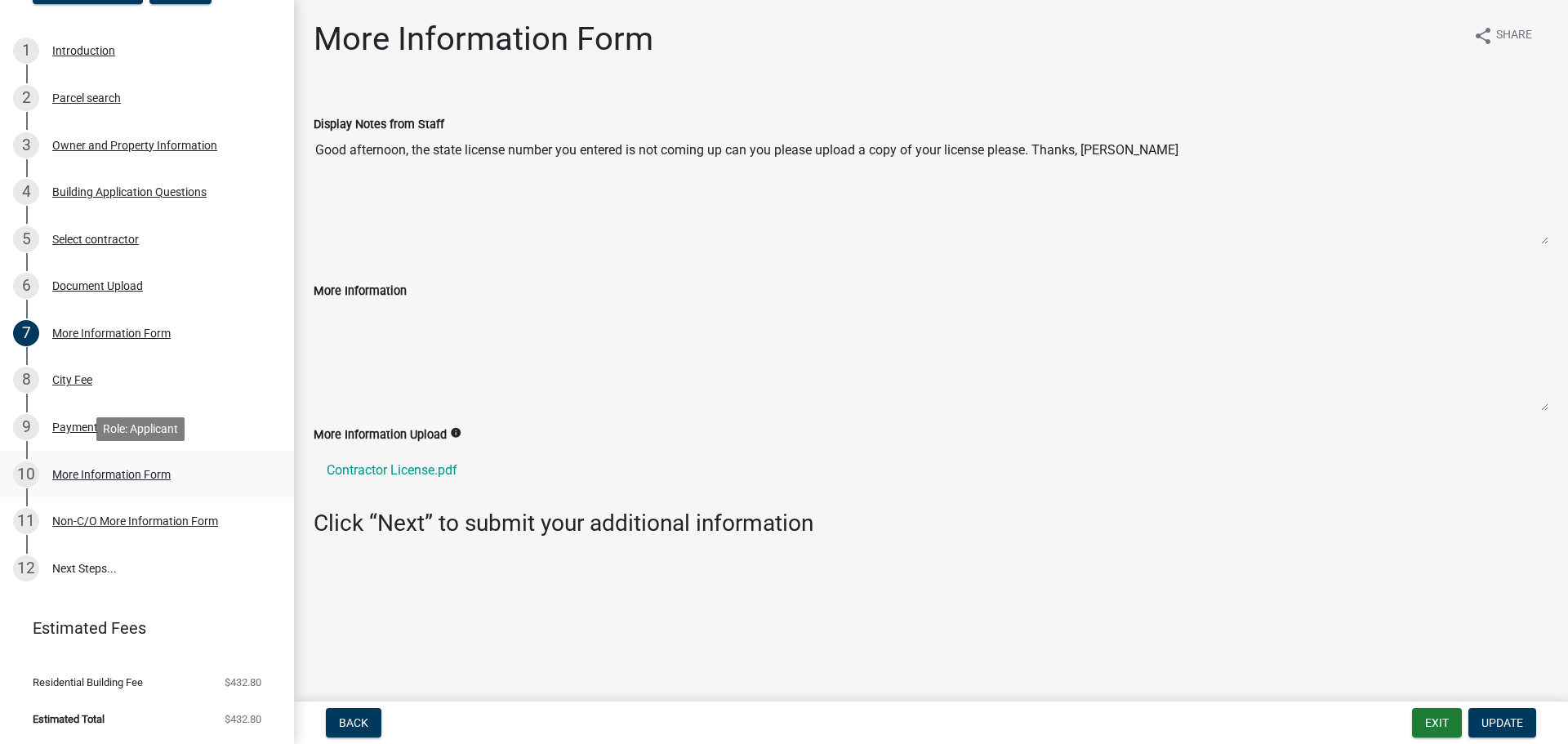
click at [74, 472] on div "More Information Form" at bounding box center [111, 475] width 118 height 12
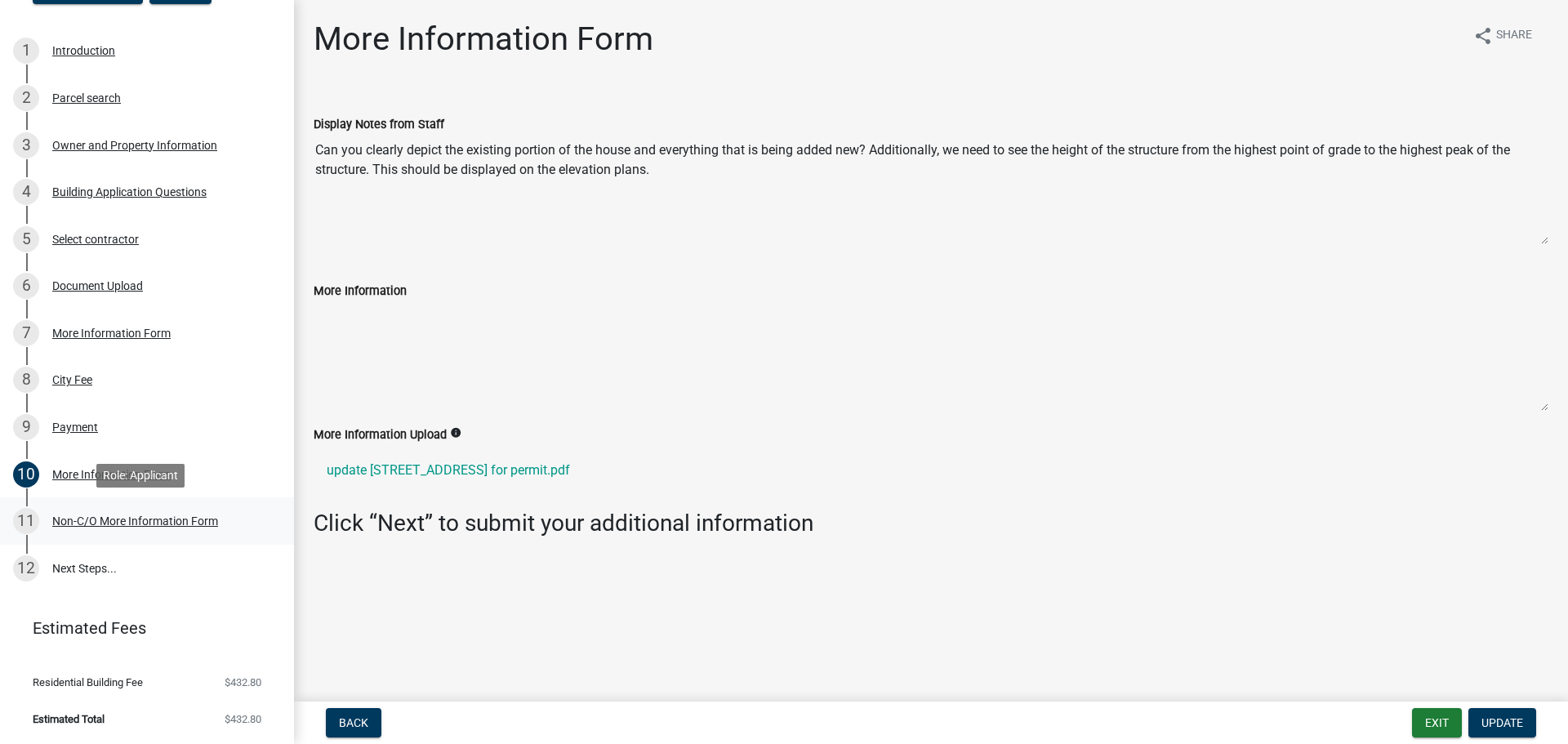
click at [83, 521] on div "Non-C/O More Information Form" at bounding box center [134, 521] width 165 height 12
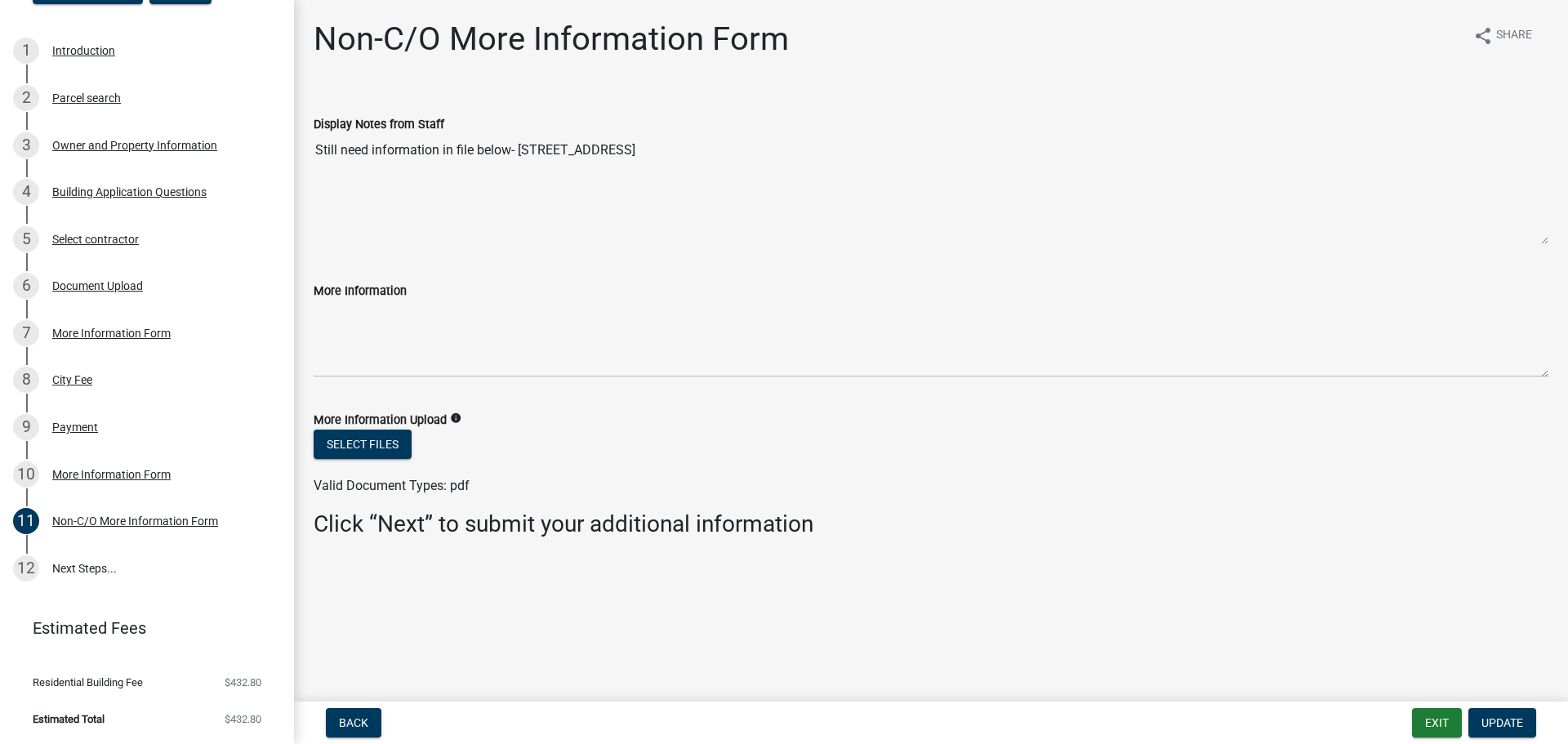
click at [451, 419] on icon "info" at bounding box center [456, 418] width 12 height 12
click at [451, 421] on icon "info" at bounding box center [456, 418] width 12 height 12
click at [87, 569] on link "12 Next Steps..." at bounding box center [147, 568] width 294 height 47
click at [76, 563] on link "12 Next Steps..." at bounding box center [147, 568] width 294 height 47
click at [31, 568] on div "12" at bounding box center [25, 568] width 26 height 26
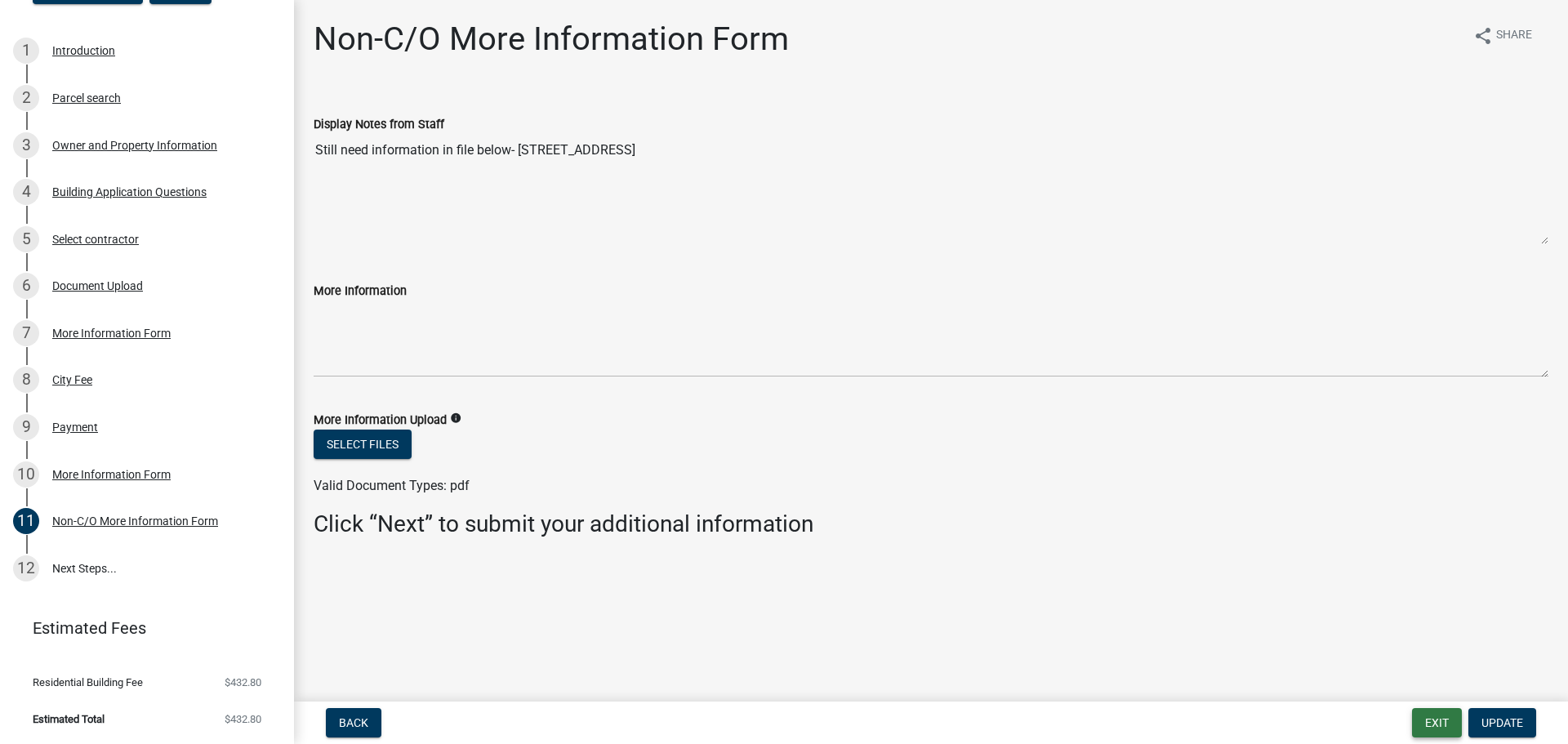
click at [1434, 726] on button "Exit" at bounding box center [1436, 722] width 50 height 29
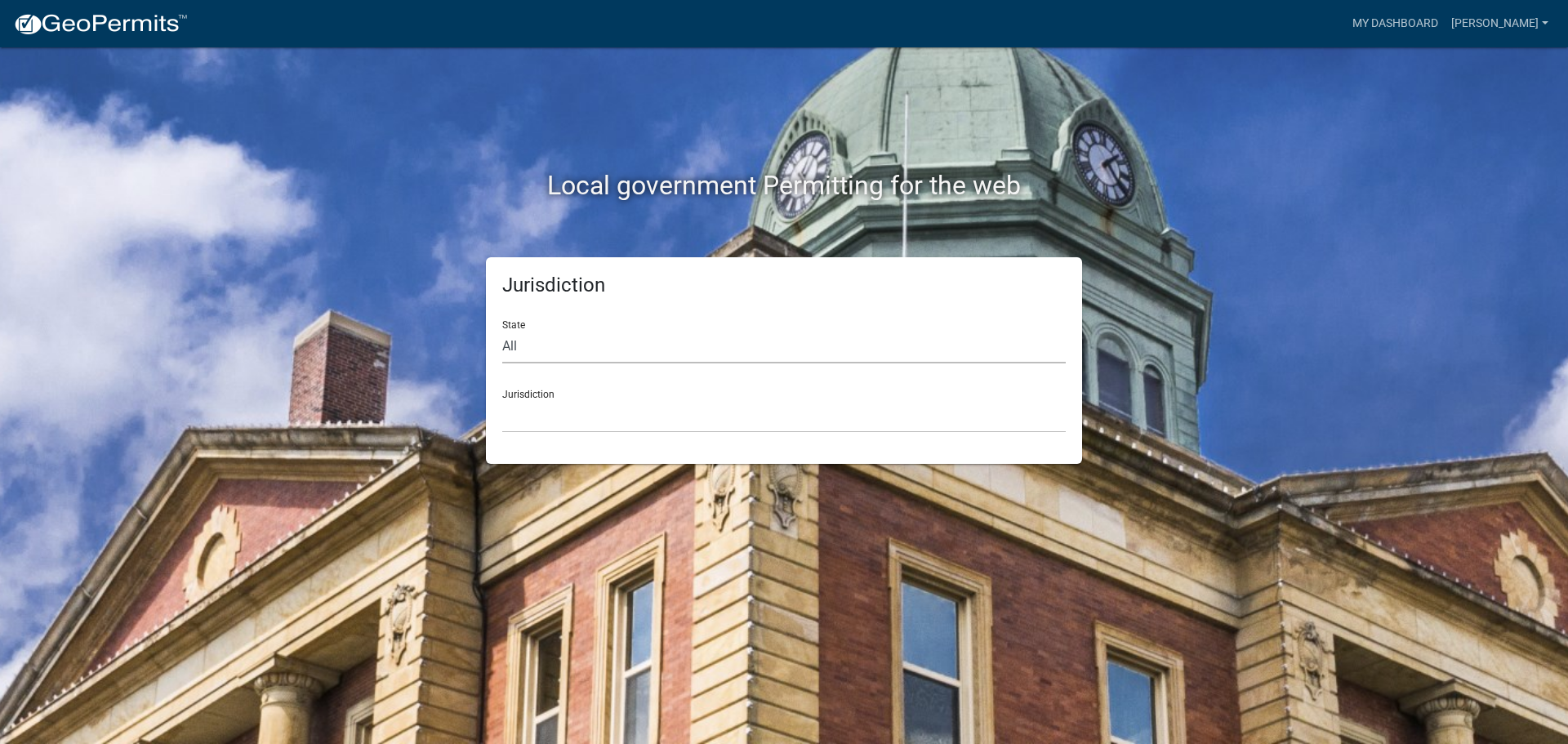
click at [707, 334] on select "All Colorado Georgia Indiana Iowa Kansas Minnesota Ohio South Carolina Wisconsin" at bounding box center [784, 347] width 564 height 33
select select "Georgia"
click at [502, 330] on select "All Colorado Georgia Indiana Iowa Kansas Minnesota Ohio South Carolina Wisconsin" at bounding box center [784, 347] width 564 height 33
click at [654, 416] on select "Carroll County, Georgia Cook County, Georgia Crawford County, Georgia Gilmer Co…" at bounding box center [784, 416] width 564 height 33
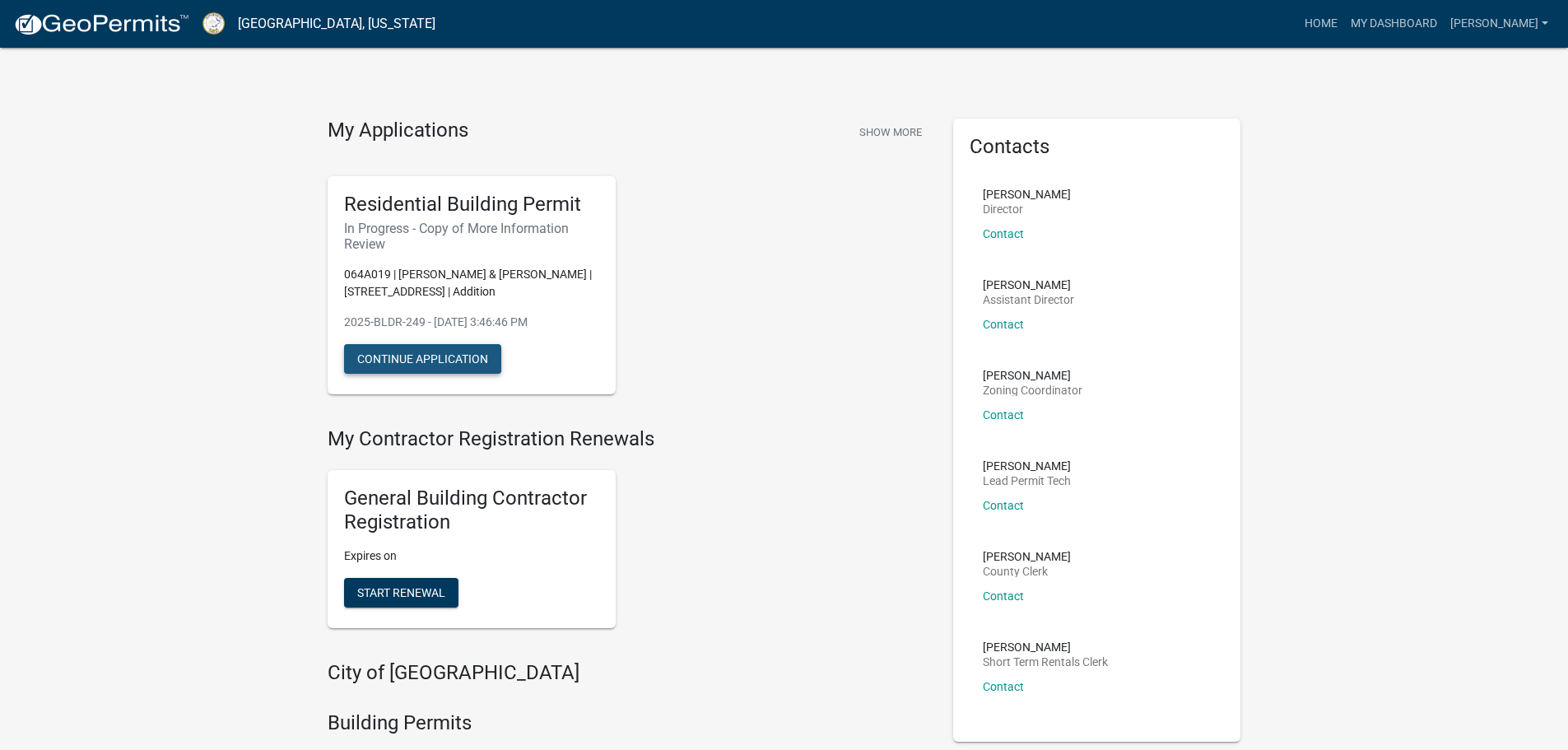
click at [428, 354] on button "Continue Application" at bounding box center [422, 359] width 157 height 30
